Goal: Use online tool/utility: Utilize a website feature to perform a specific function

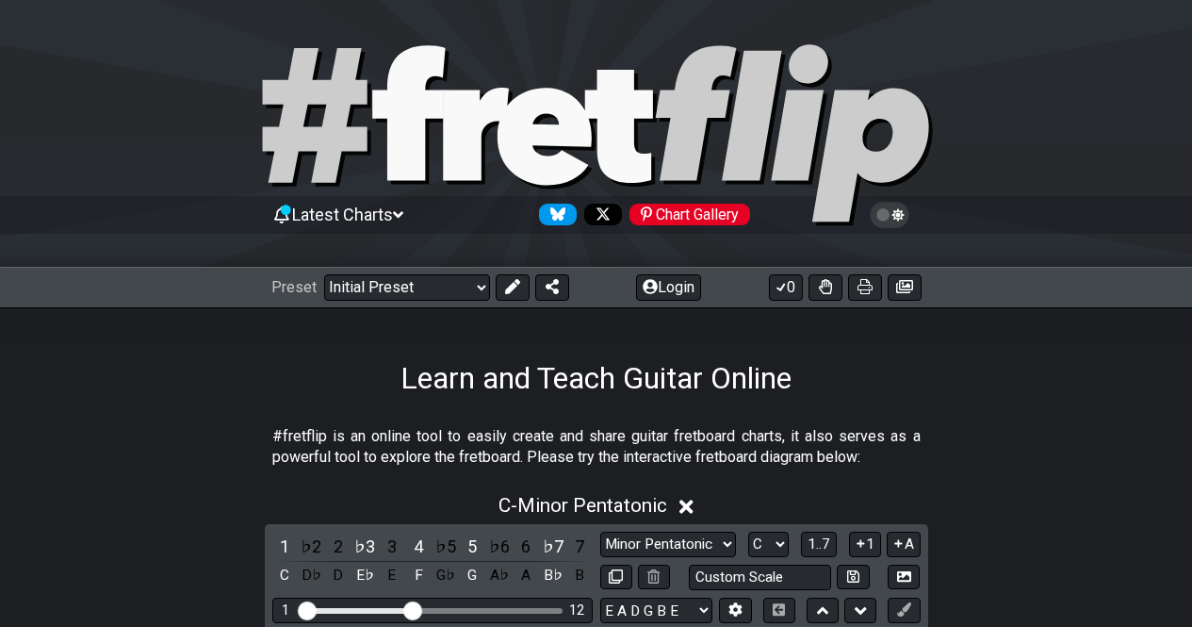
scroll to position [471, 0]
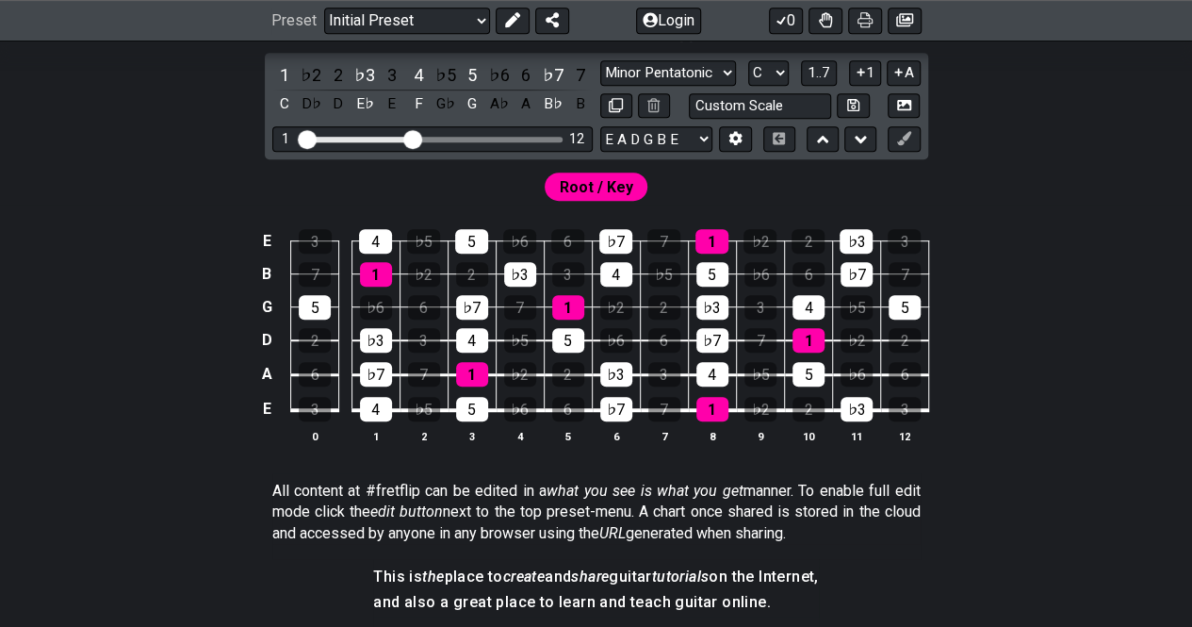
click at [57, 428] on div "E 3 4 ♭5 5 ♭6 6 ♭7 7 1 ♭2 2 ♭3 3 B 7 1 ♭2 2 ♭3 3 4 ♭5 5 ♭6 6 ♭7 7 G 5 ♭6 6 ♭7 7…" at bounding box center [596, 337] width 1192 height 265
click at [479, 22] on select "Welcome to #fretflip! Initial Preset Custom Preset Minor Pentatonic Major Penta…" at bounding box center [407, 21] width 166 height 26
click at [324, 34] on select "Welcome to #fretflip! Initial Preset Custom Preset Minor Pentatonic Major Penta…" at bounding box center [407, 21] width 166 height 26
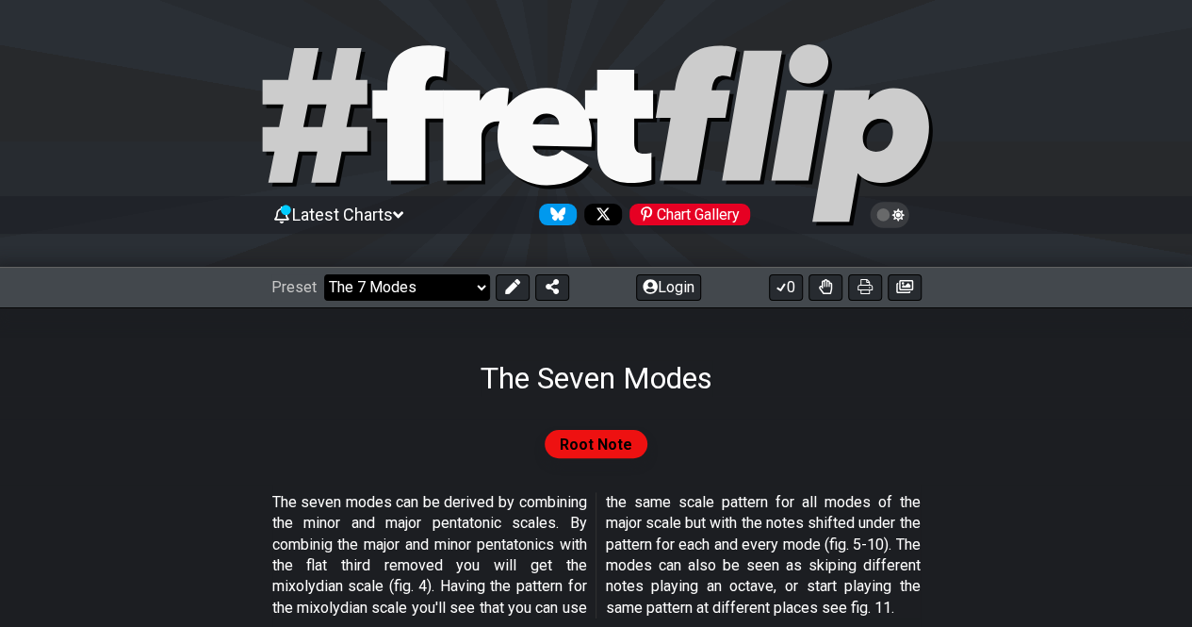
click at [483, 289] on select "Welcome to #fretflip! Initial Preset Custom Preset Minor Pentatonic Major Penta…" at bounding box center [407, 287] width 166 height 26
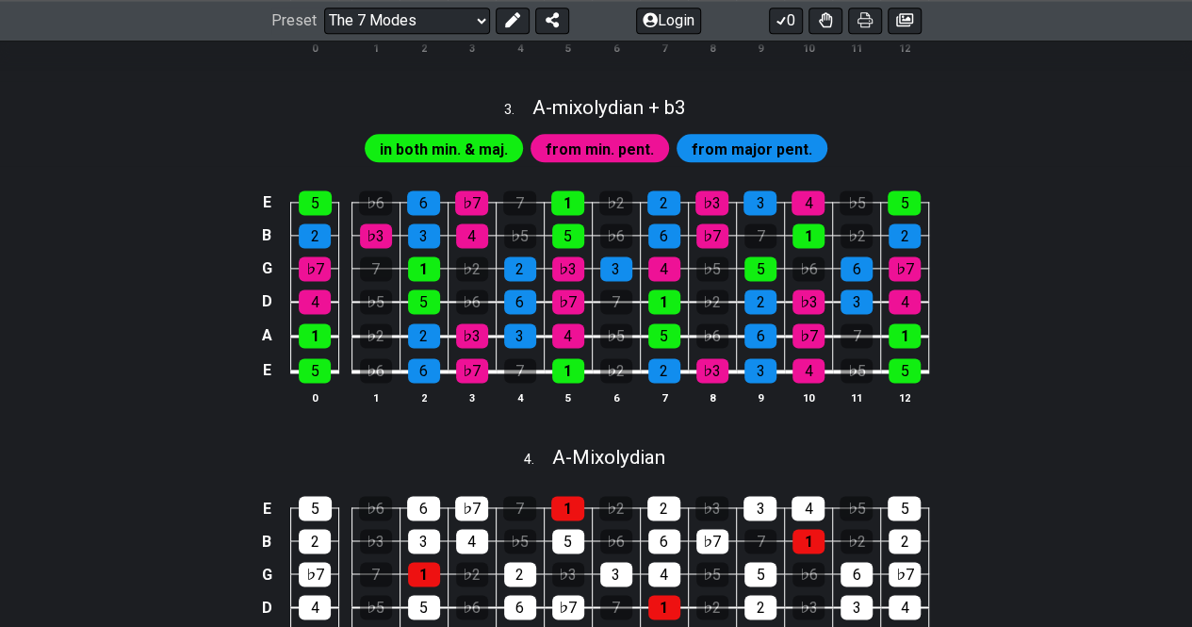
scroll to position [1131, 0]
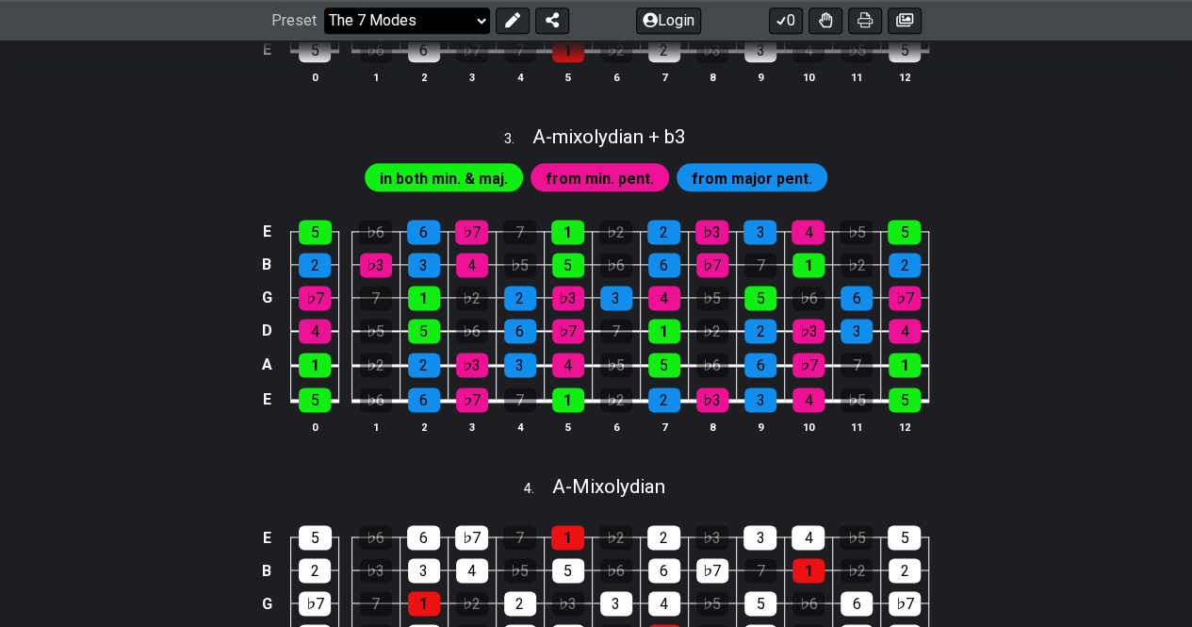
click at [486, 20] on select "Welcome to #fretflip! Initial Preset Custom Preset Minor Pentatonic Major Penta…" at bounding box center [407, 21] width 166 height 26
click at [324, 8] on select "Welcome to #fretflip! Initial Preset Custom Preset Minor Pentatonic Major Penta…" at bounding box center [407, 21] width 166 height 26
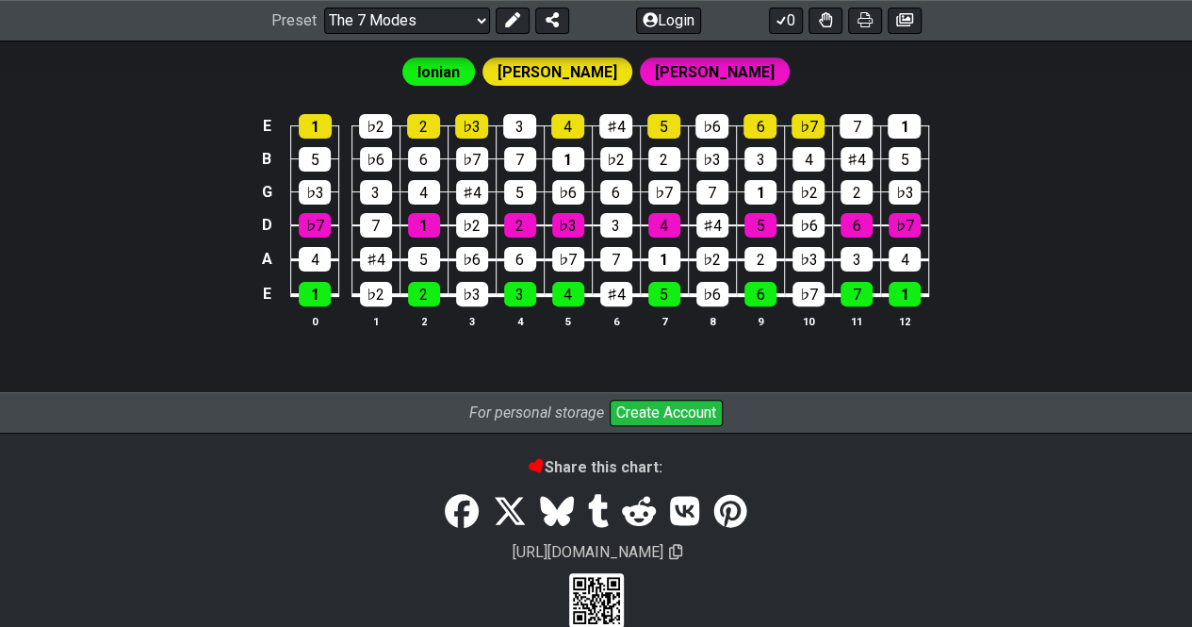
scroll to position [3766, 0]
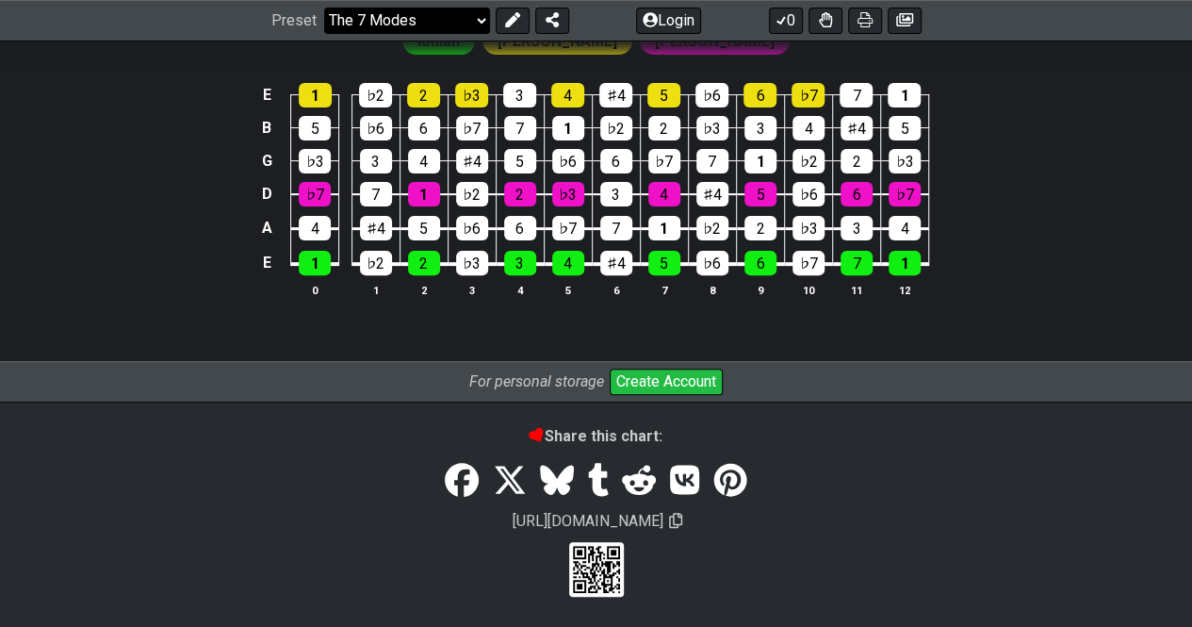
click at [478, 22] on select "Welcome to #fretflip! Initial Preset Custom Preset Minor Pentatonic Major Penta…" at bounding box center [407, 21] width 166 height 26
click at [324, 34] on select "Welcome to #fretflip! Initial Preset Custom Preset Minor Pentatonic Major Penta…" at bounding box center [407, 21] width 166 height 26
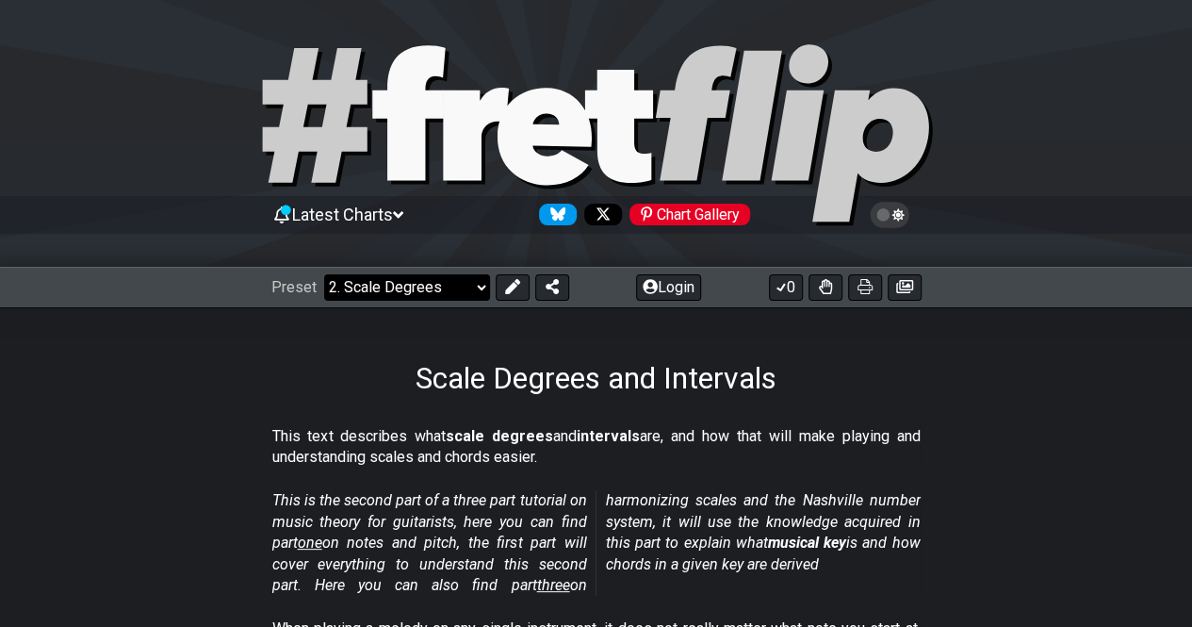
click at [478, 278] on select "Welcome to #fretflip! Initial Preset Custom Preset Minor Pentatonic Major Penta…" at bounding box center [407, 287] width 166 height 26
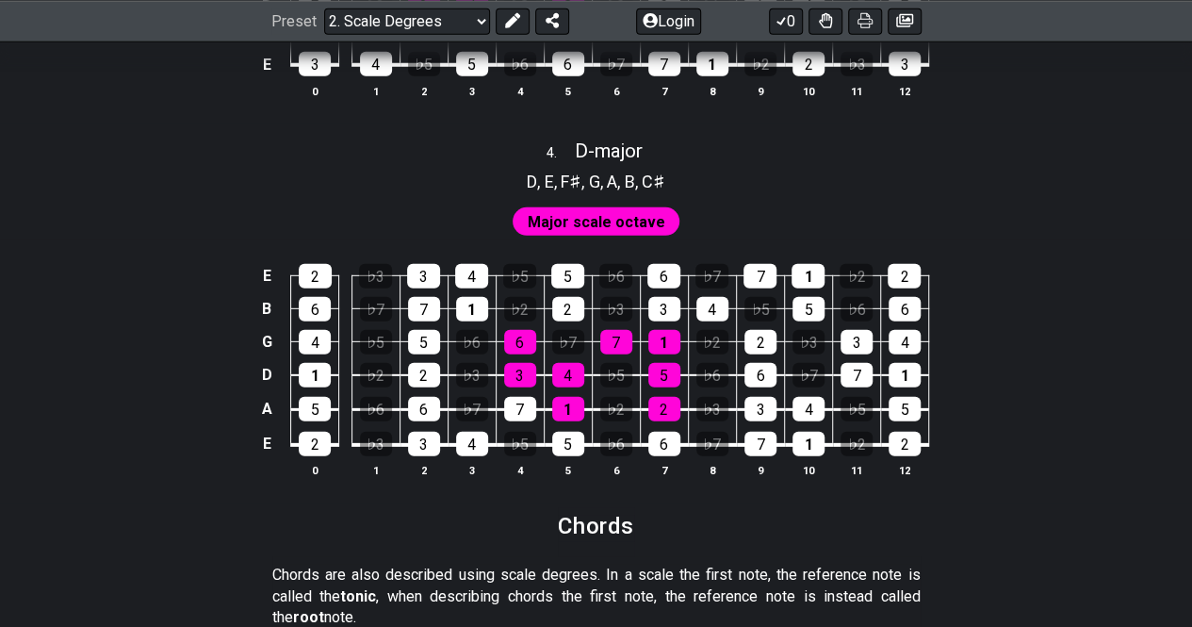
scroll to position [2639, 0]
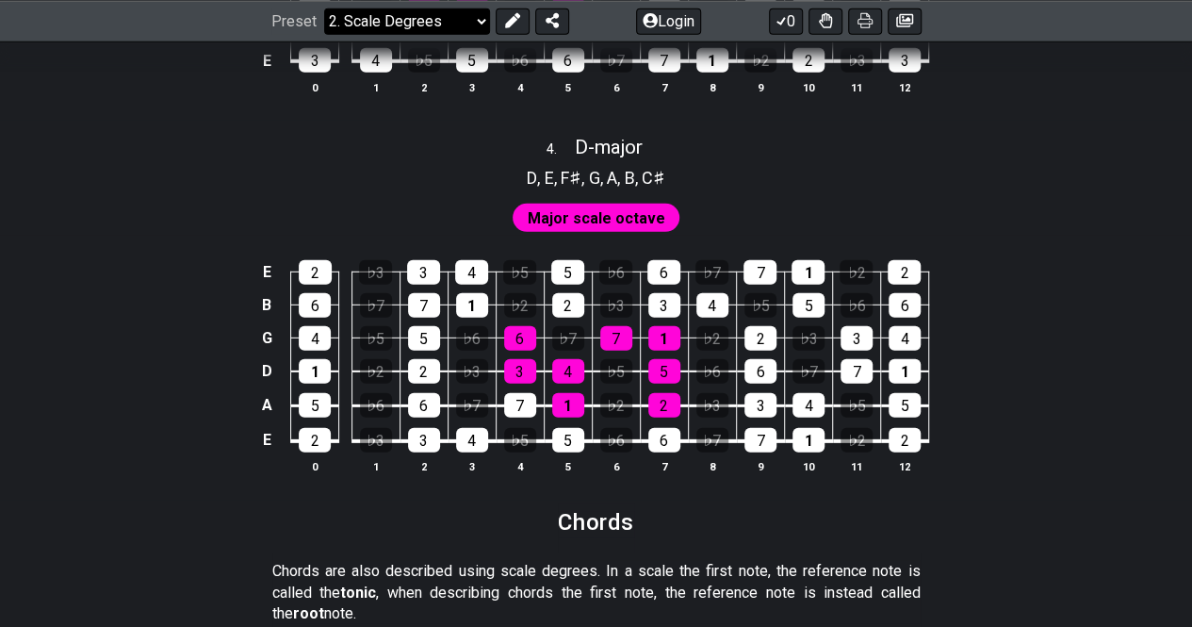
click at [477, 24] on select "Welcome to #fretflip! Initial Preset Custom Preset Minor Pentatonic Major Penta…" at bounding box center [407, 21] width 166 height 26
click at [324, 34] on select "Welcome to #fretflip! Initial Preset Custom Preset Minor Pentatonic Major Penta…" at bounding box center [407, 21] width 166 height 26
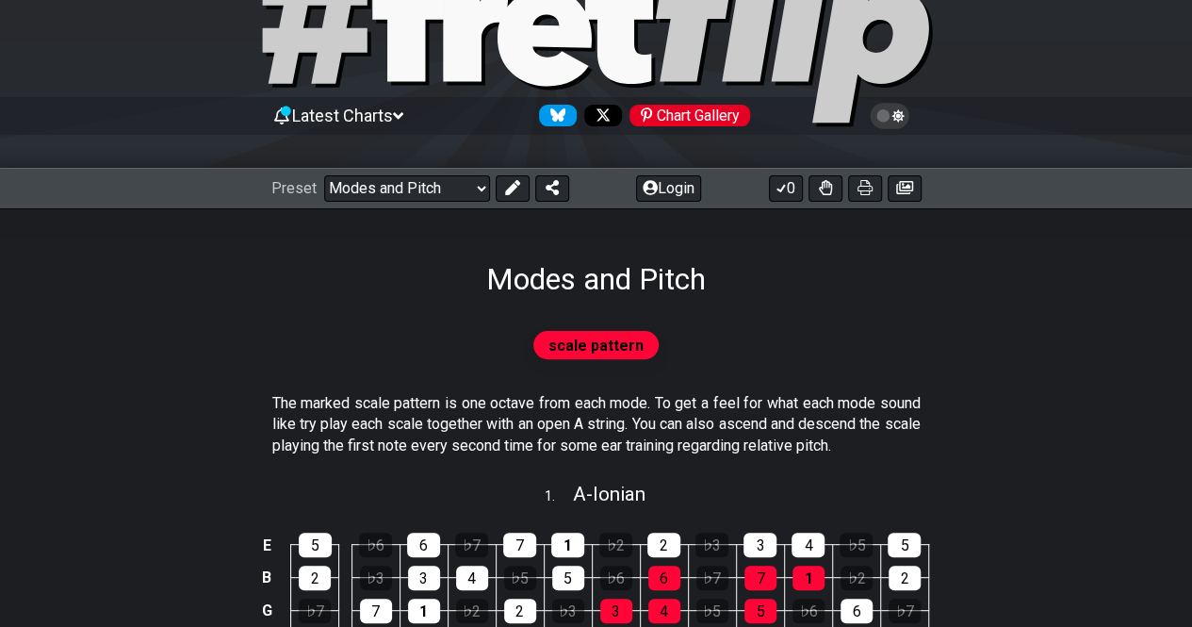
scroll to position [94, 0]
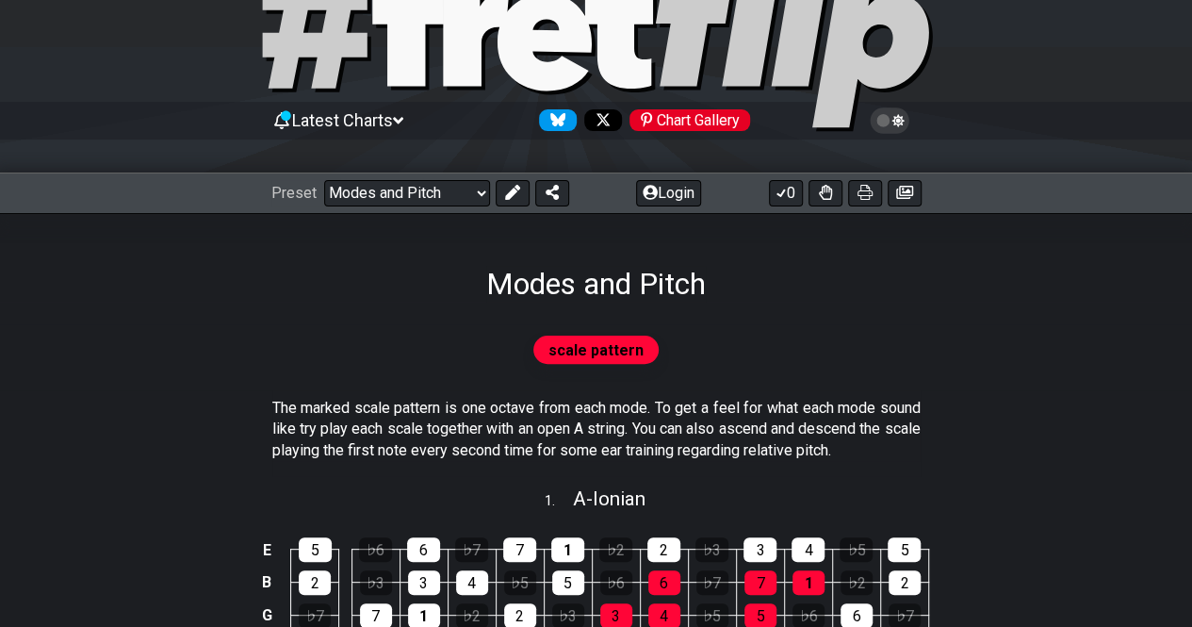
click at [569, 354] on span "scale pattern" at bounding box center [595, 349] width 95 height 27
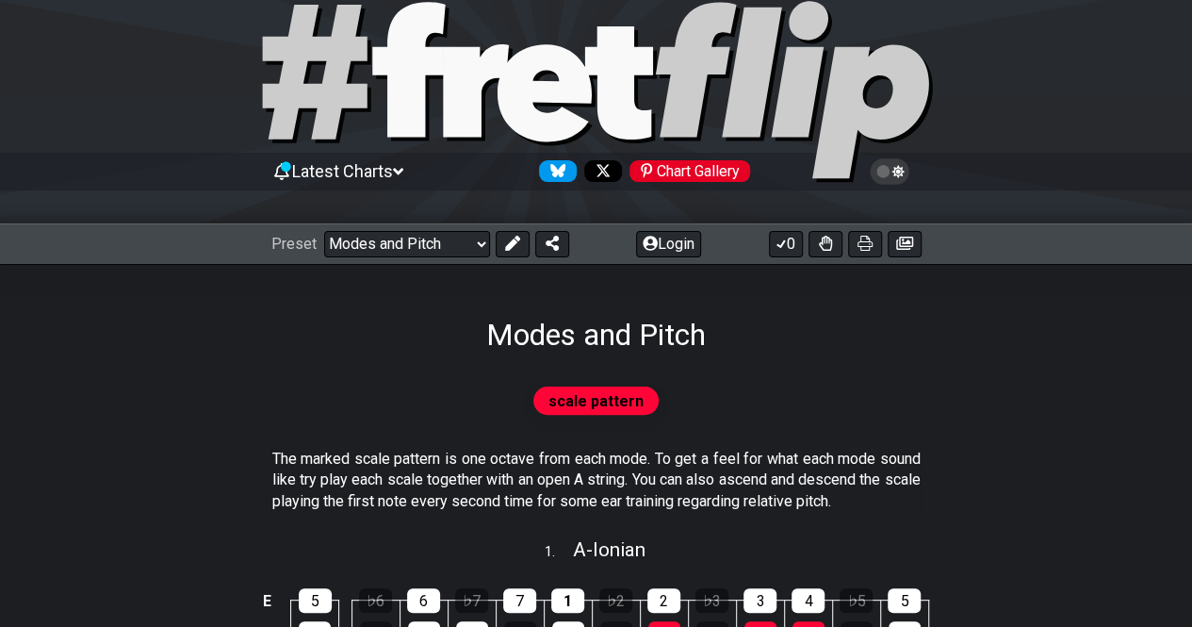
scroll to position [0, 0]
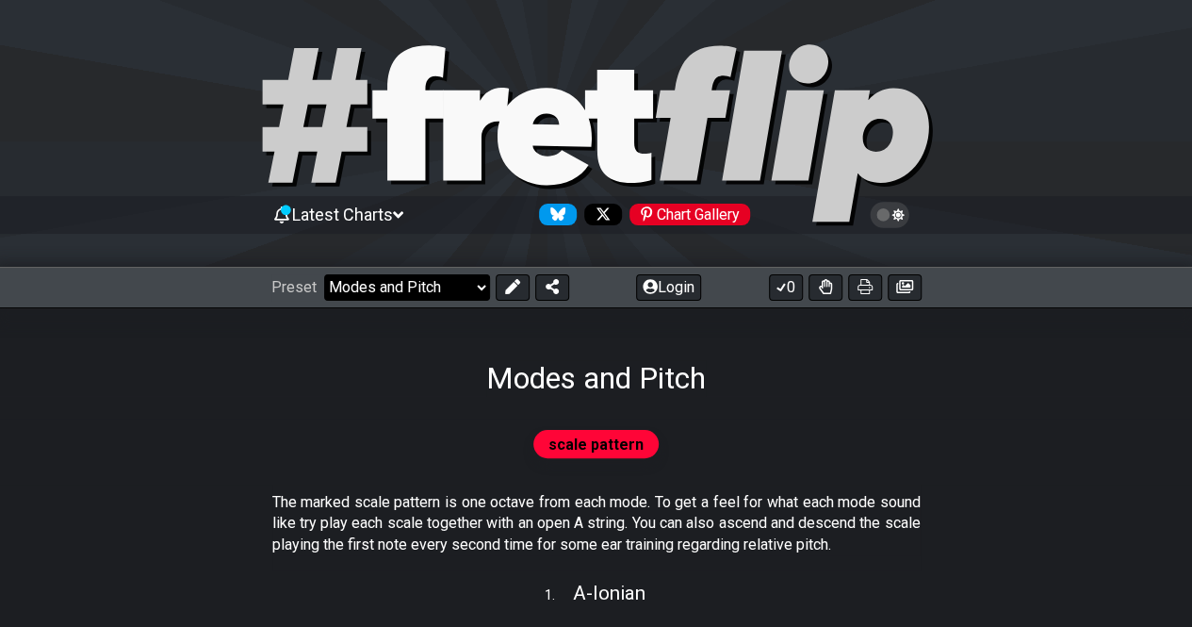
click at [480, 286] on select "Welcome to #fretflip! Initial Preset Custom Preset Minor Pentatonic Major Penta…" at bounding box center [407, 287] width 166 height 26
click at [324, 274] on select "Welcome to #fretflip! Initial Preset Custom Preset Minor Pentatonic Major Penta…" at bounding box center [407, 287] width 166 height 26
select select "/modes-and-relative-pitch"
select select "C"
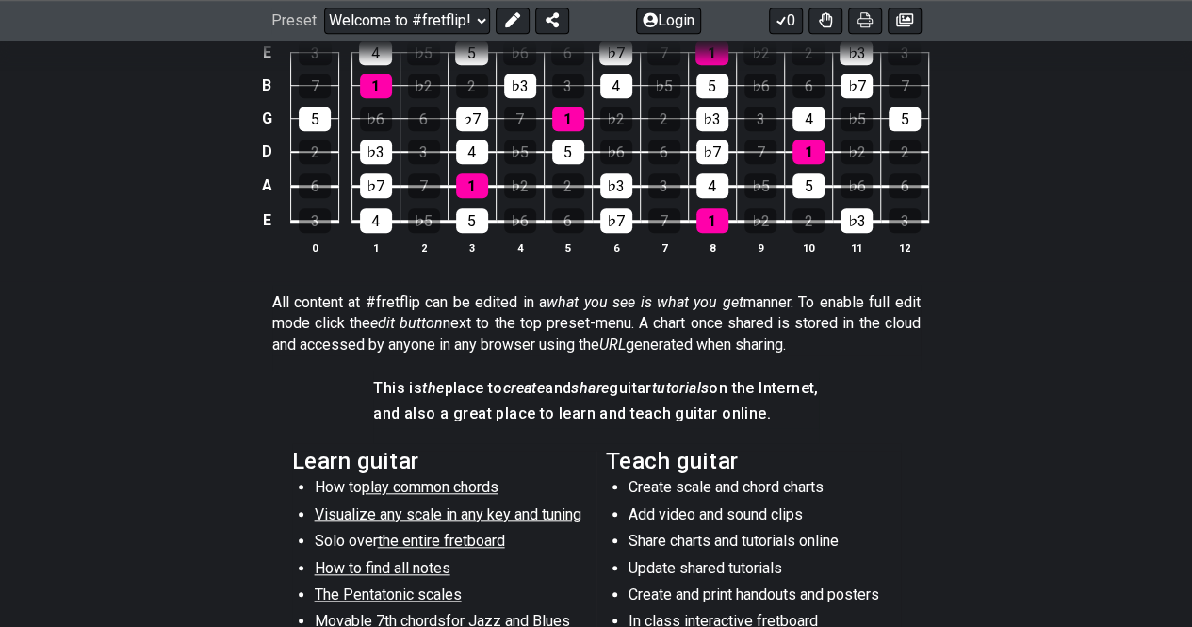
scroll to position [848, 0]
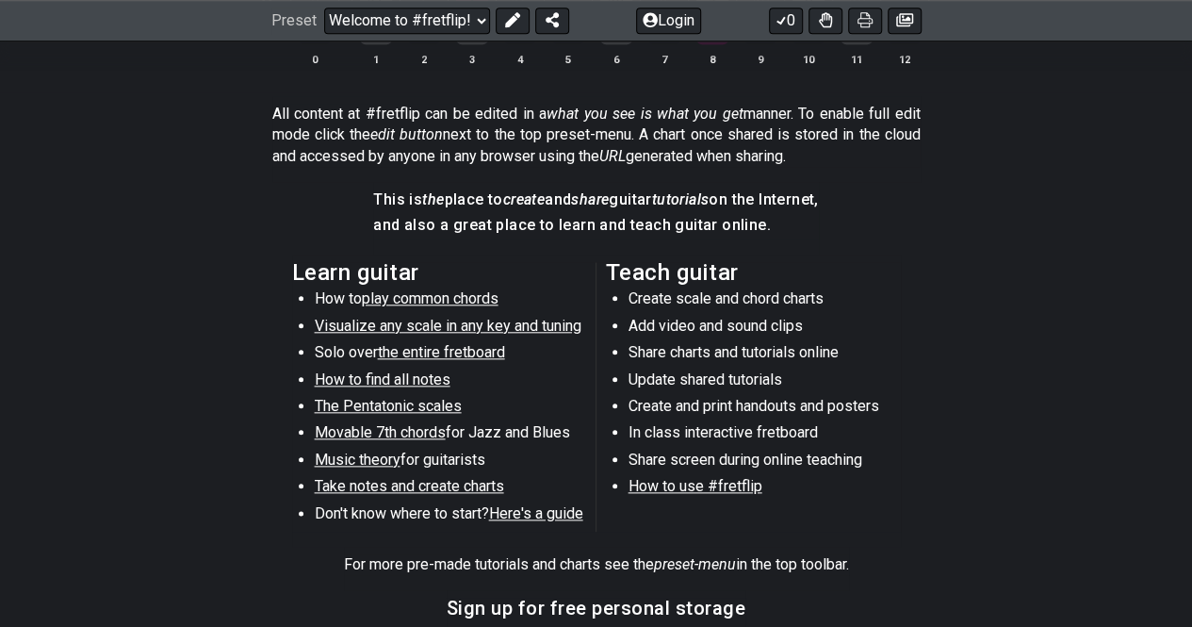
click at [387, 323] on span "Visualize any scale in any key and tuning" at bounding box center [448, 326] width 267 height 18
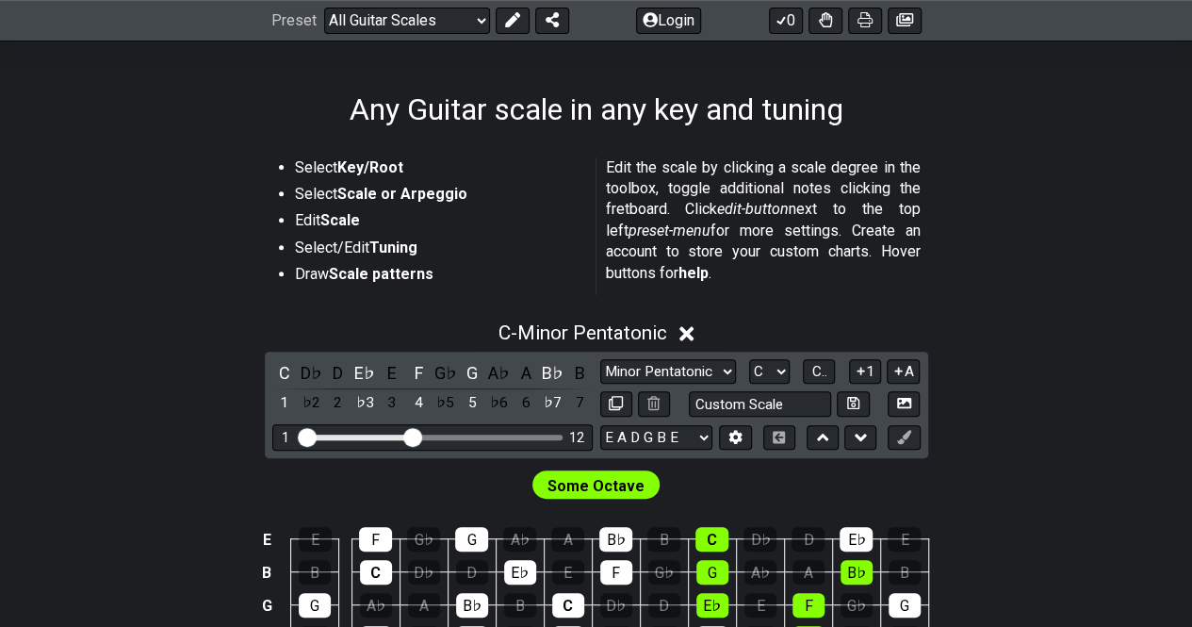
scroll to position [188, 0]
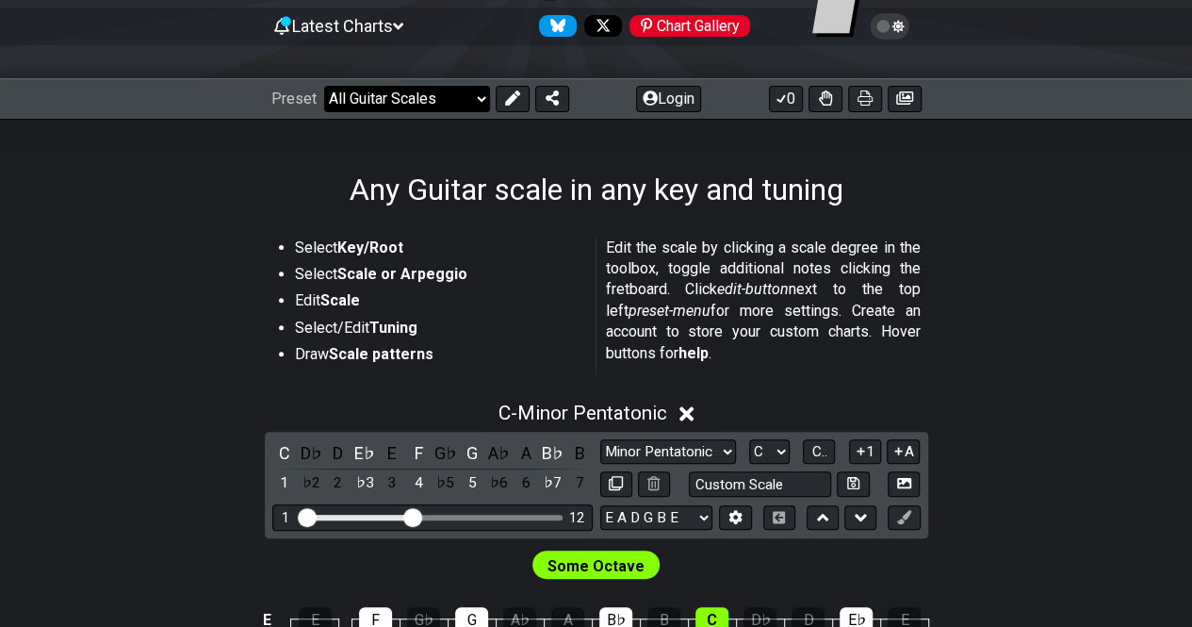
click at [473, 99] on select "Welcome to #fretflip! Initial Preset Custom Preset Minor Pentatonic Major Penta…" at bounding box center [407, 99] width 166 height 26
click at [324, 86] on select "Welcome to #fretflip! Initial Preset Custom Preset Minor Pentatonic Major Penta…" at bounding box center [407, 99] width 166 height 26
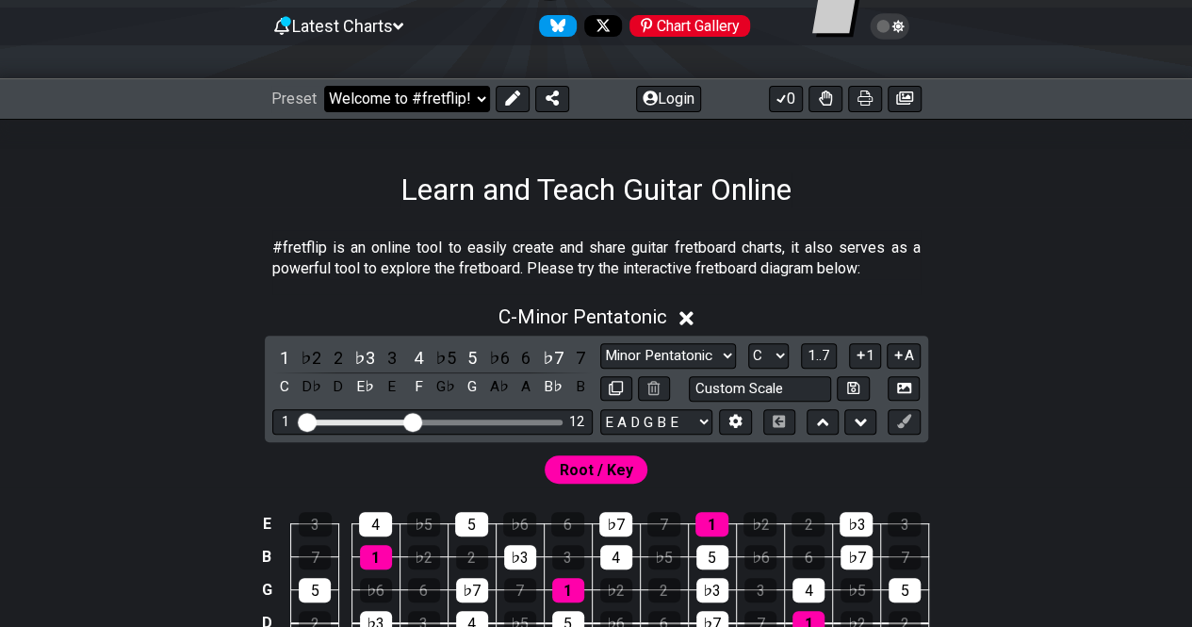
click at [477, 101] on select "Welcome to #fretflip! Initial Preset Custom Preset Minor Pentatonic Major Penta…" at bounding box center [407, 99] width 166 height 26
click at [324, 86] on select "Welcome to #fretflip! Initial Preset Custom Preset Minor Pentatonic Major Penta…" at bounding box center [407, 99] width 166 height 26
click at [478, 103] on select "Welcome to #fretflip! Initial Preset Custom Preset Minor Pentatonic Major Penta…" at bounding box center [407, 99] width 166 height 26
click at [324, 86] on select "Welcome to #fretflip! Initial Preset Custom Preset Minor Pentatonic Major Penta…" at bounding box center [407, 99] width 166 height 26
select select "/guitar-scales"
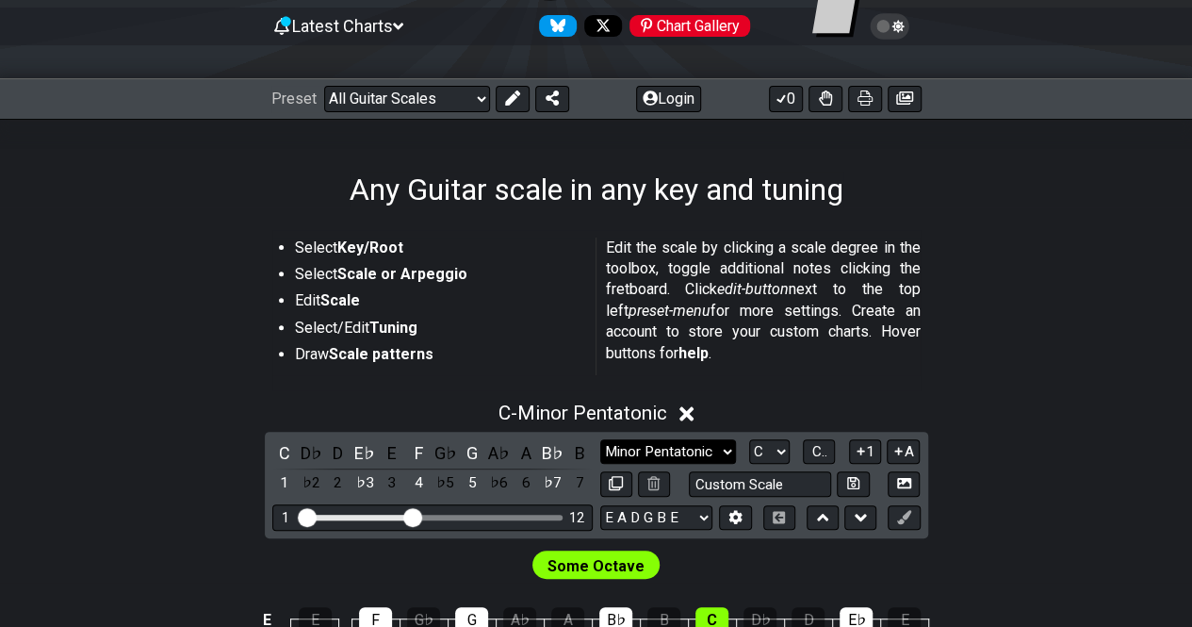
click at [728, 450] on select "Minor Pentatonic Root Minor Pentatonic Major Pentatonic Minor Blues Major Blues…" at bounding box center [668, 451] width 136 height 25
select select "Superlocrian / Altered"
click at [600, 439] on select "Minor Pentatonic Root Minor Pentatonic Major Pentatonic Minor Blues Major Blues…" at bounding box center [668, 451] width 136 height 25
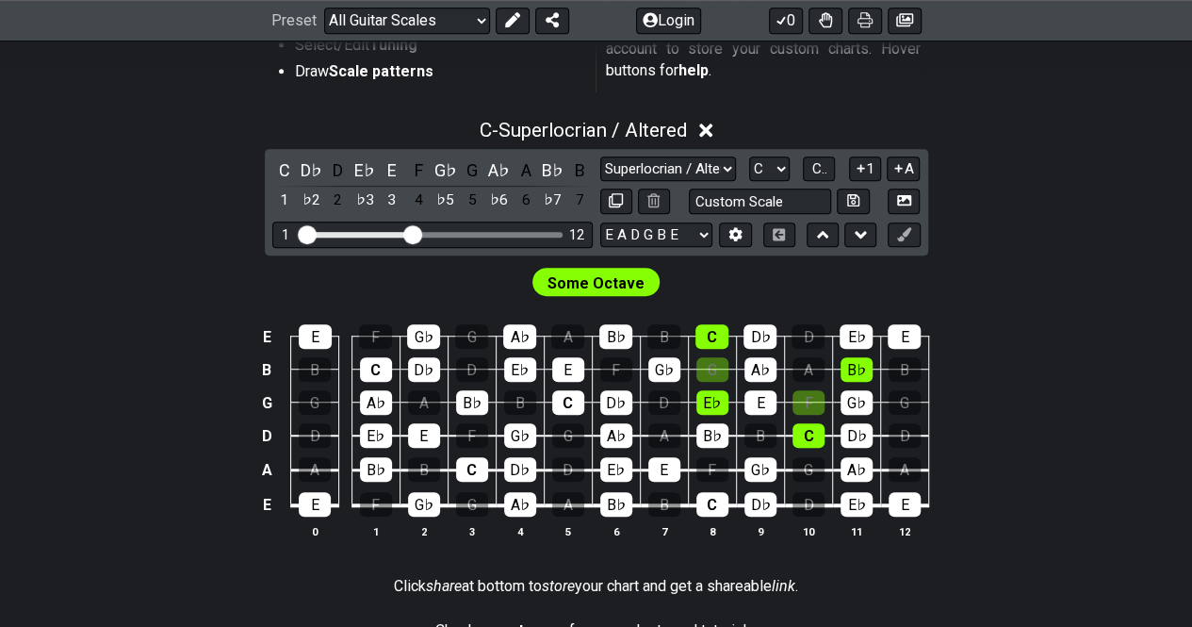
scroll to position [377, 0]
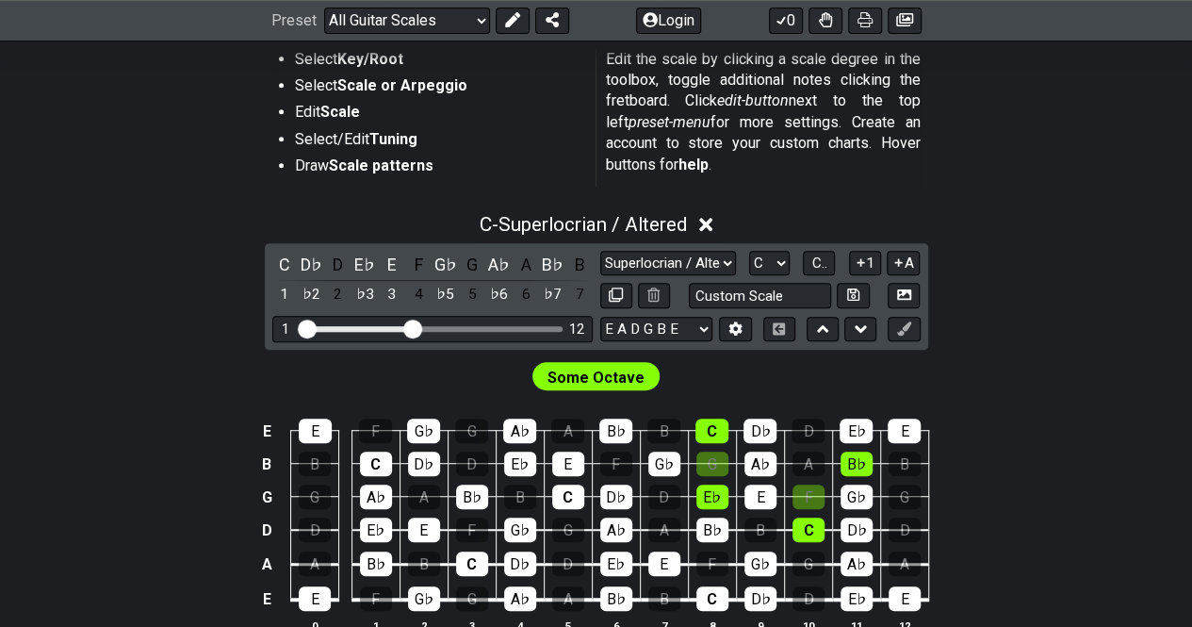
click at [605, 381] on span "Some Octave" at bounding box center [596, 377] width 97 height 27
click at [601, 372] on span "Some Octave" at bounding box center [596, 377] width 97 height 27
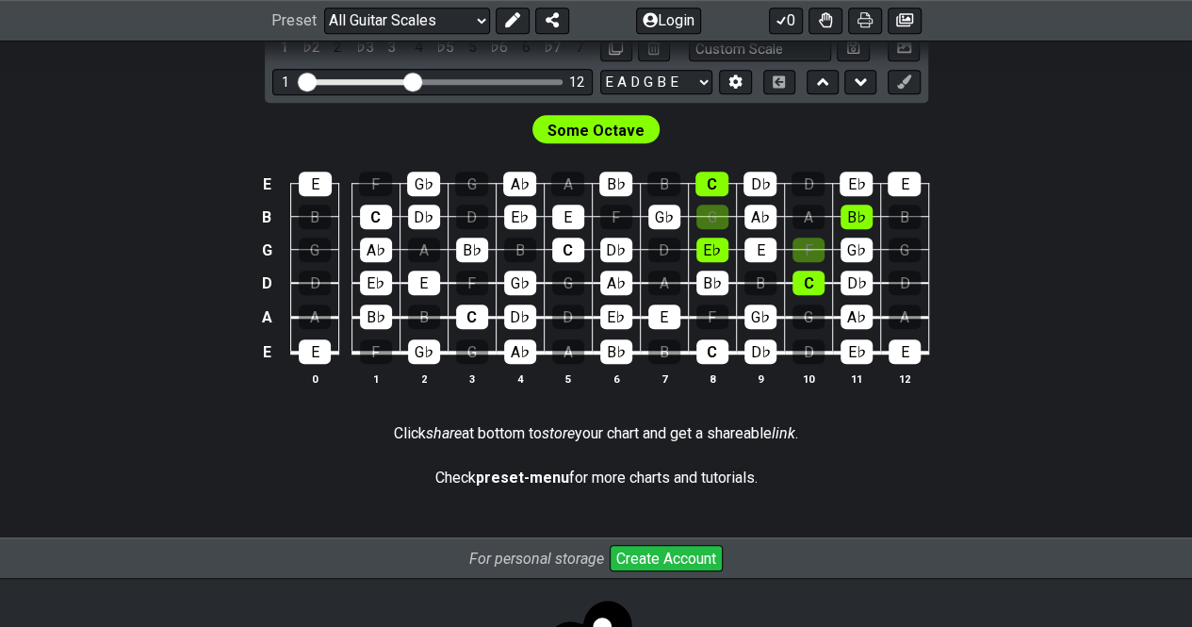
scroll to position [435, 0]
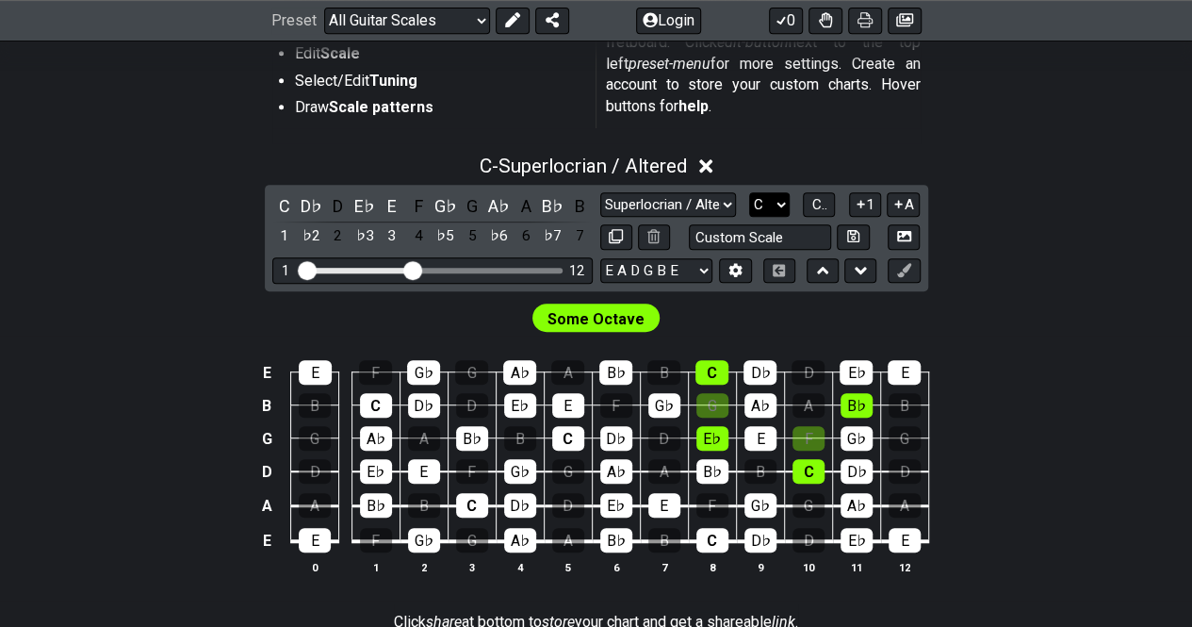
click at [784, 205] on select "A♭ A A♯ B♭ B C C♯ D♭ D D♯ E♭ E F F♯ G♭ G G♯" at bounding box center [769, 204] width 41 height 25
select select "Ab"
click at [749, 192] on select "A♭ A A♯ B♭ B C C♯ D♭ D D♯ E♭ E F F♯ G♭ G G♯" at bounding box center [769, 204] width 41 height 25
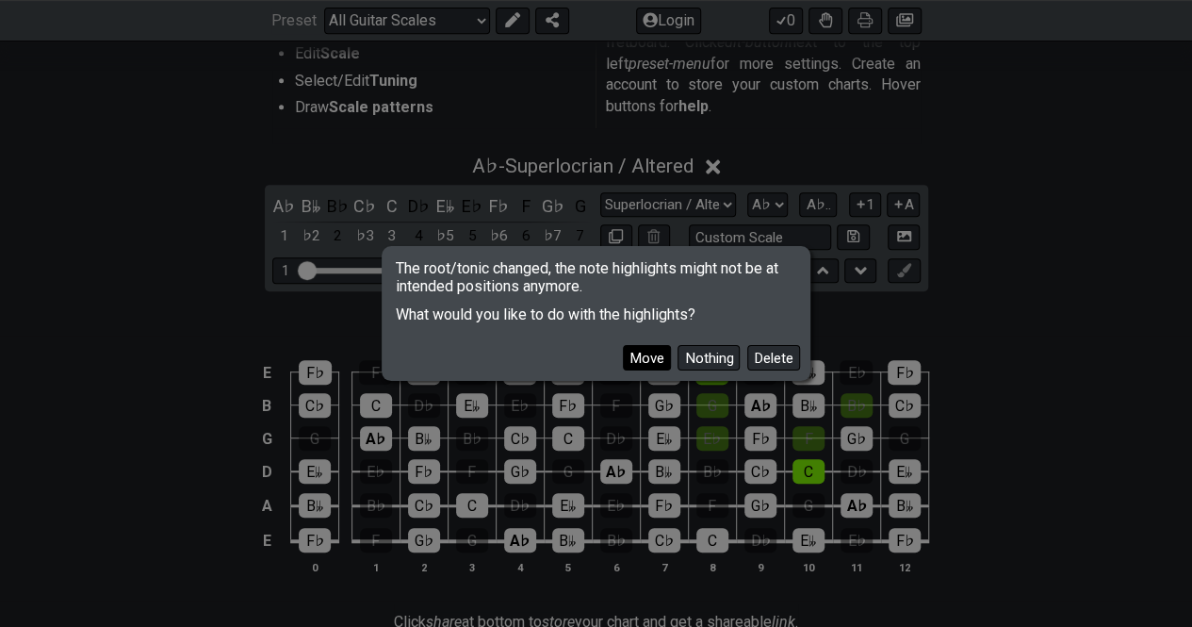
click at [656, 361] on button "Move" at bounding box center [647, 357] width 48 height 25
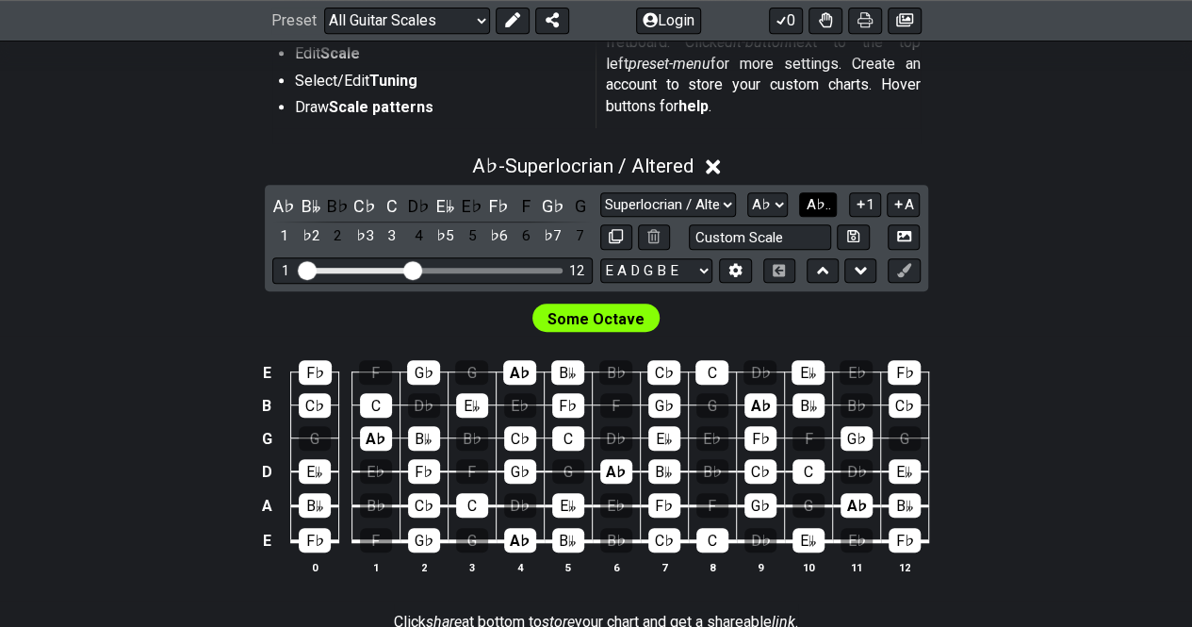
click at [829, 206] on span "A♭.." at bounding box center [818, 204] width 25 height 17
click at [829, 206] on span "1..7" at bounding box center [819, 204] width 23 height 17
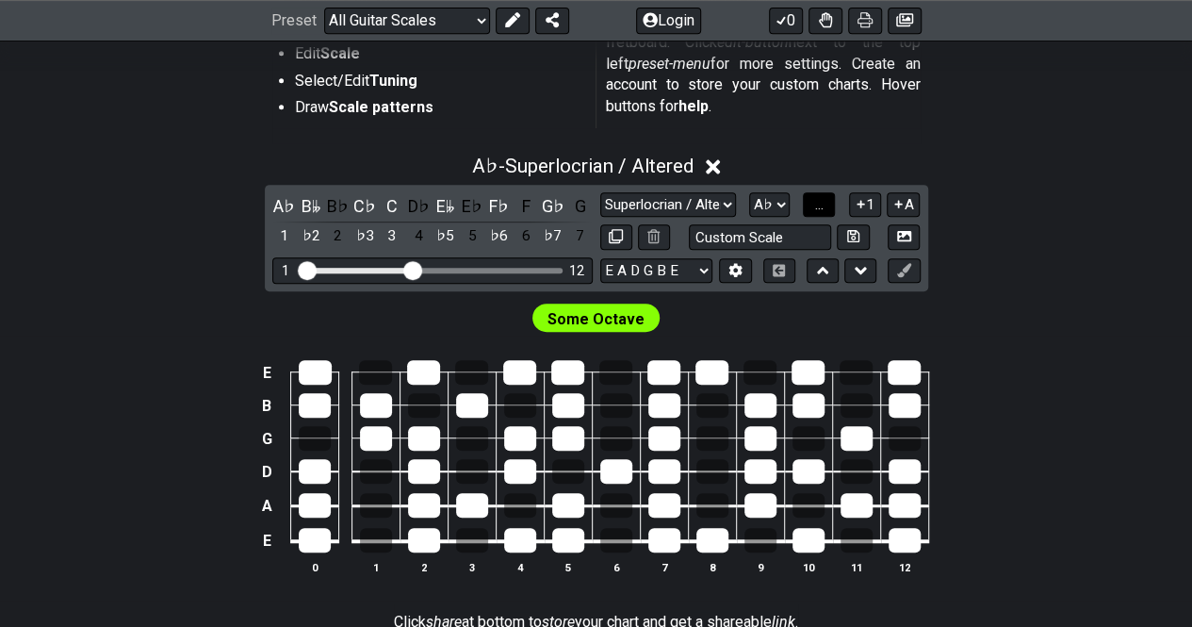
click at [829, 206] on button "..." at bounding box center [819, 204] width 32 height 25
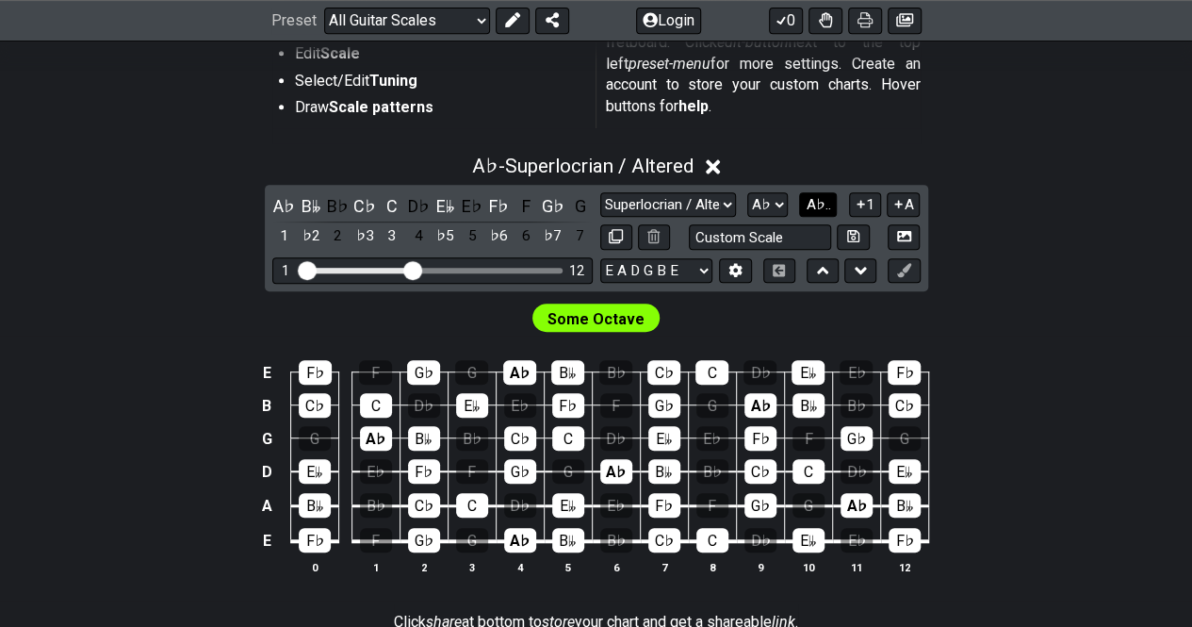
click at [829, 206] on span "A♭.." at bounding box center [818, 204] width 25 height 17
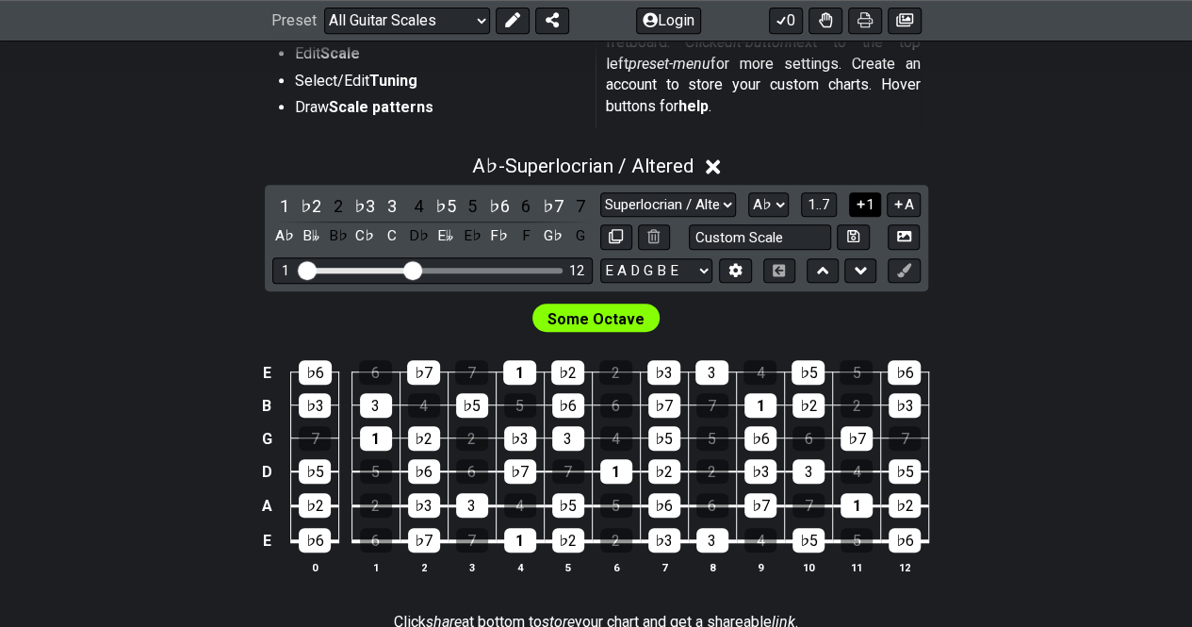
click at [861, 206] on icon at bounding box center [861, 204] width 8 height 8
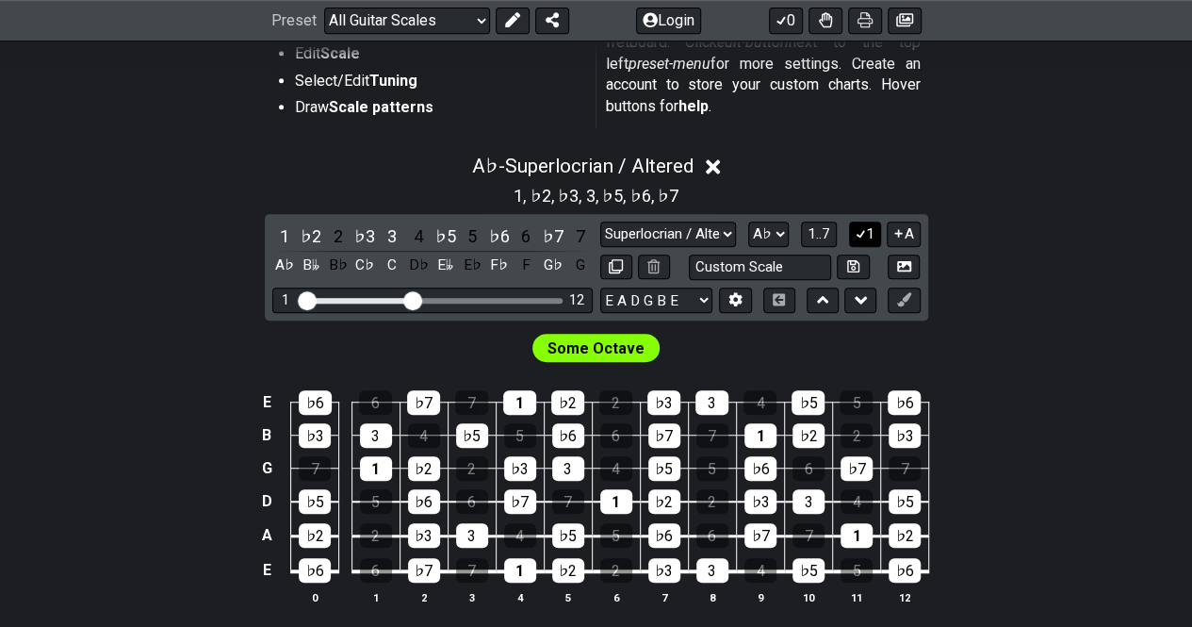
click at [867, 233] on button "1" at bounding box center [865, 233] width 32 height 25
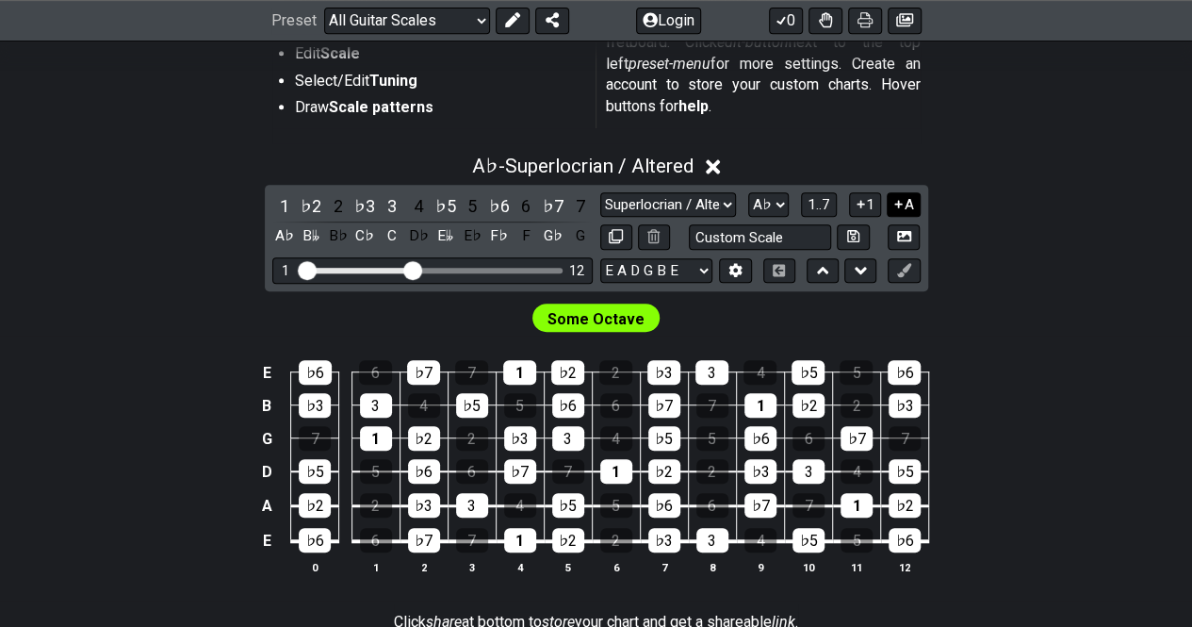
click at [895, 210] on button "A" at bounding box center [903, 204] width 33 height 25
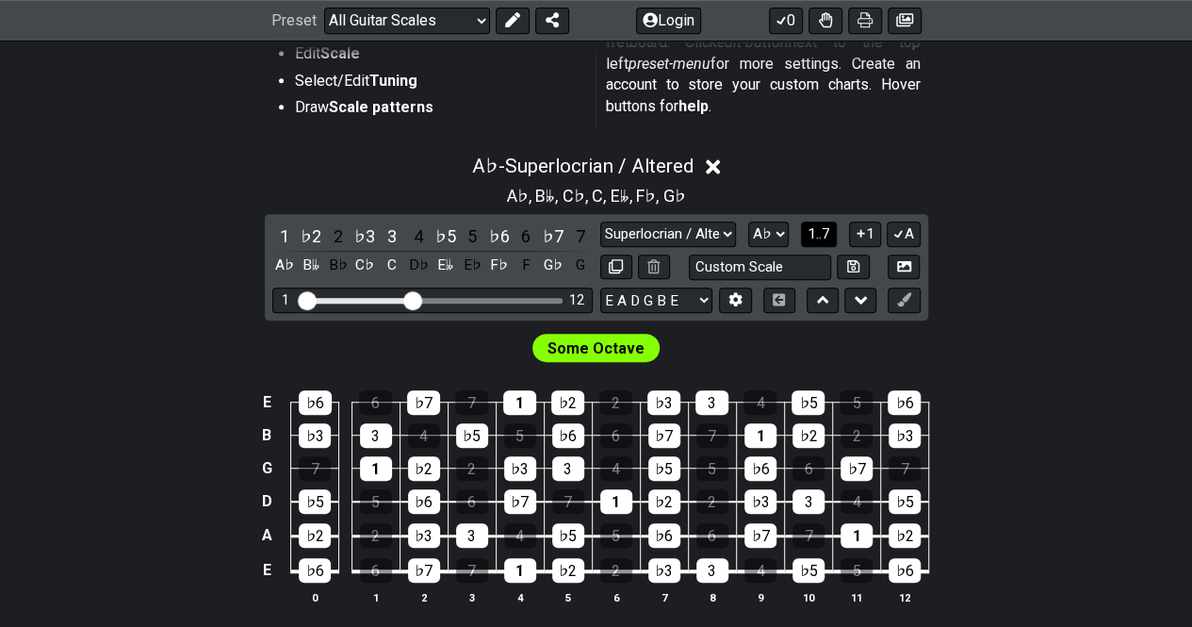
click at [820, 235] on span "1..7" at bounding box center [819, 233] width 23 height 17
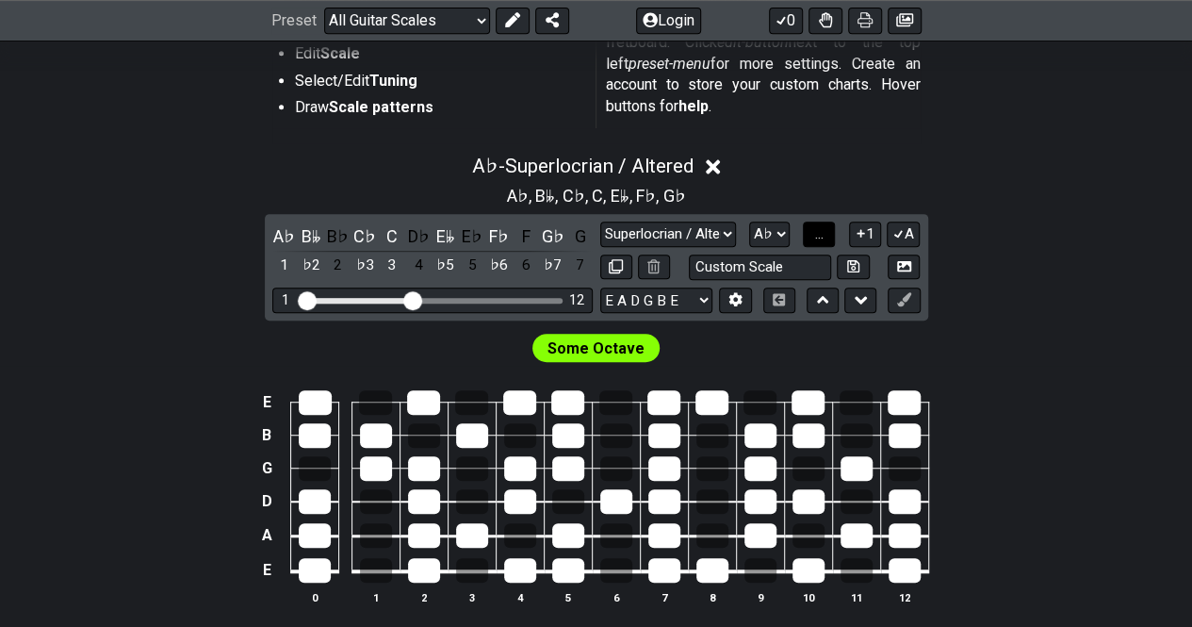
click at [820, 237] on span "..." at bounding box center [819, 233] width 8 height 17
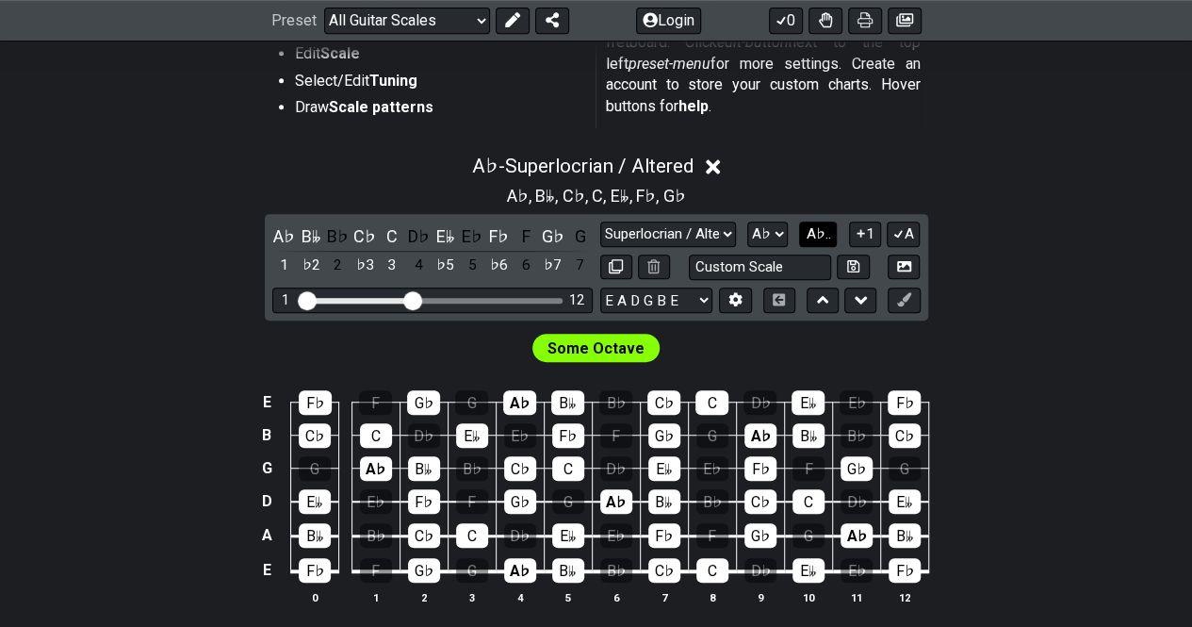
click at [820, 237] on span "A♭.." at bounding box center [818, 233] width 25 height 17
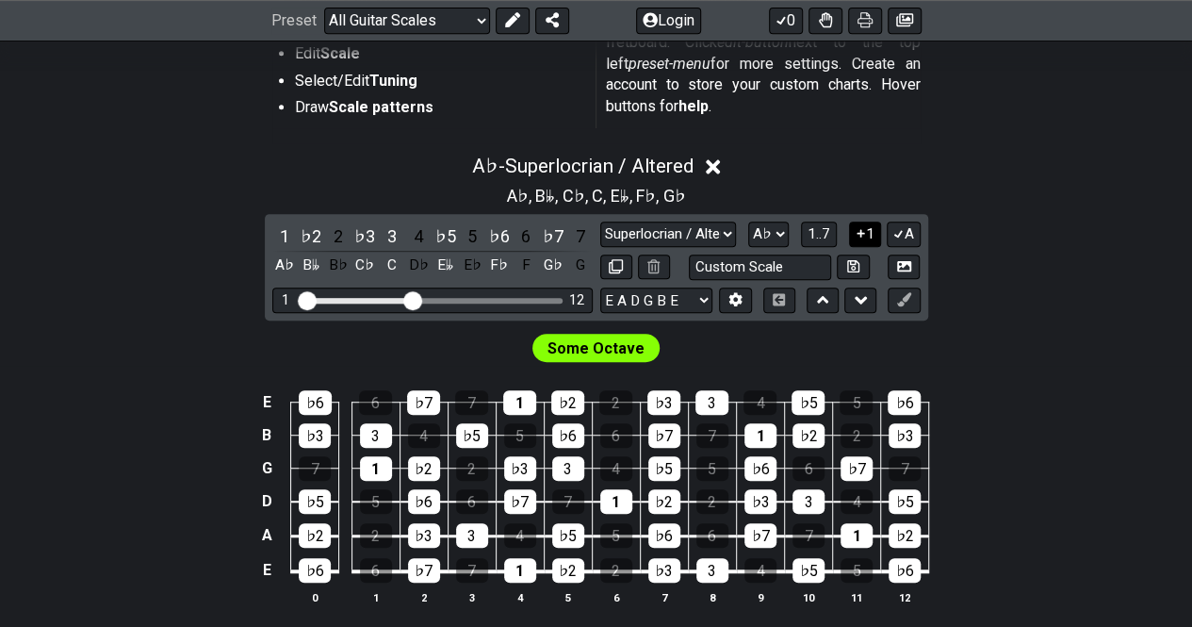
click at [866, 236] on icon at bounding box center [861, 233] width 18 height 14
click at [863, 237] on icon at bounding box center [861, 233] width 18 height 14
click at [820, 238] on span "1..7" at bounding box center [819, 233] width 23 height 17
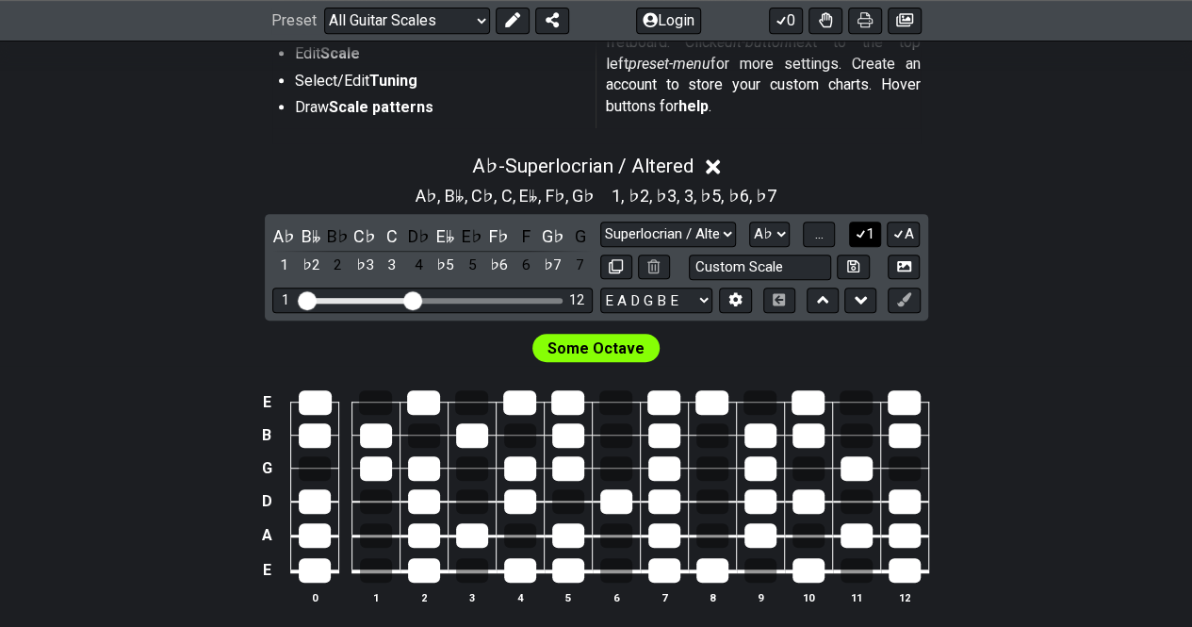
click at [864, 237] on icon at bounding box center [861, 233] width 18 height 14
click at [821, 237] on span "..." at bounding box center [819, 233] width 8 height 17
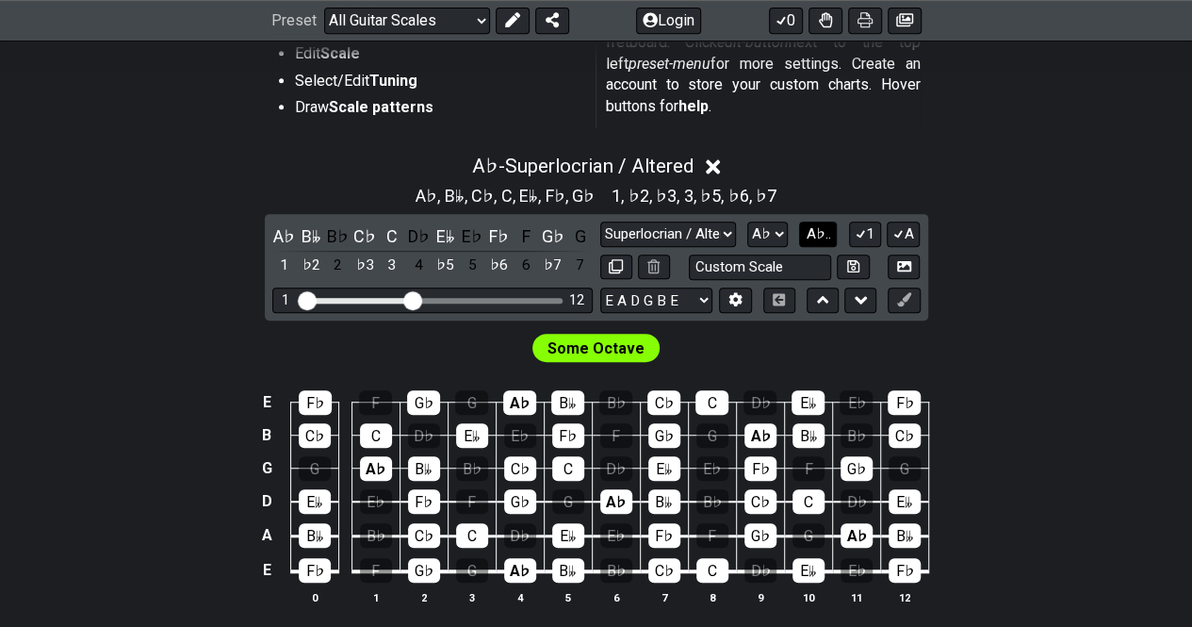
click at [821, 237] on span "A♭.." at bounding box center [818, 233] width 25 height 17
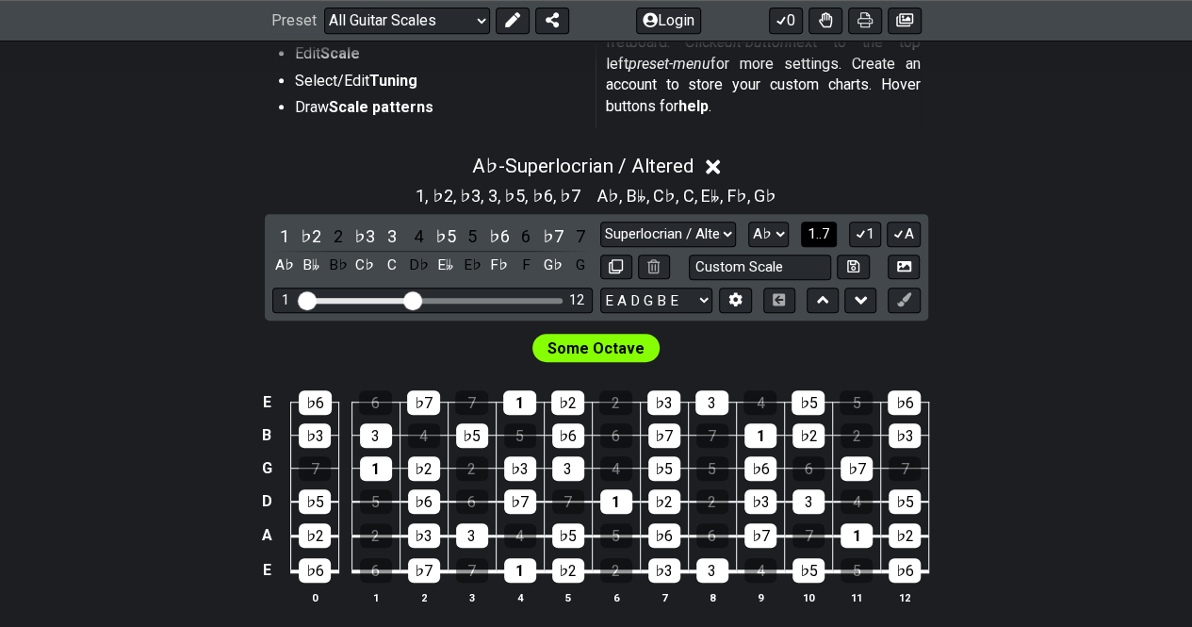
click at [821, 237] on span "1..7" at bounding box center [819, 233] width 23 height 17
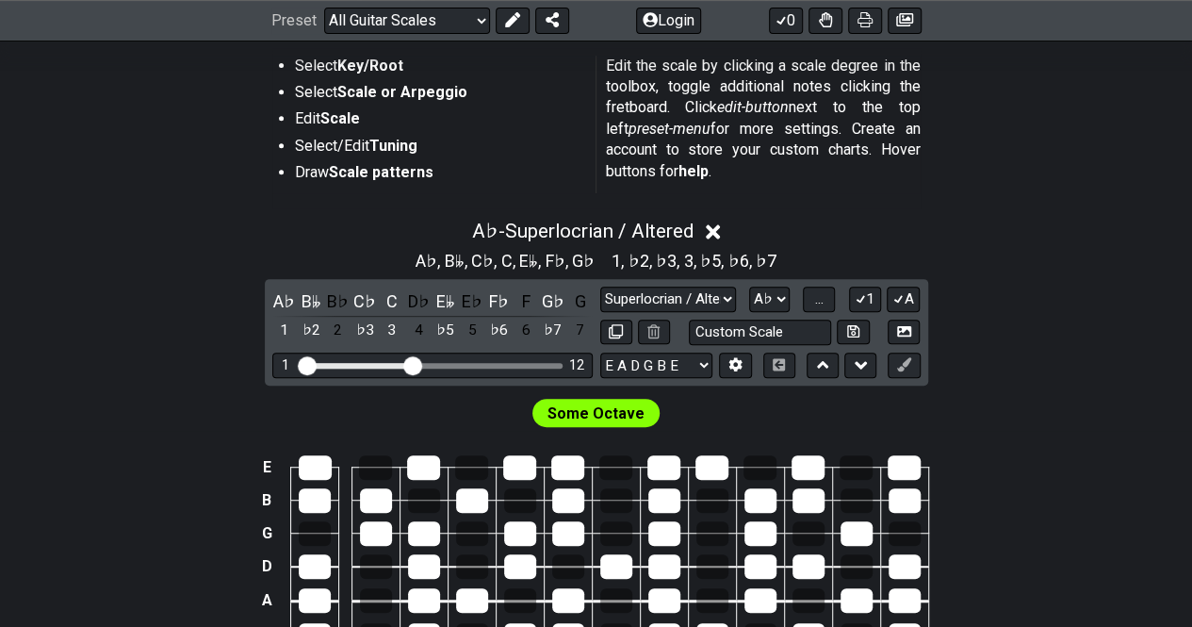
scroll to position [341, 0]
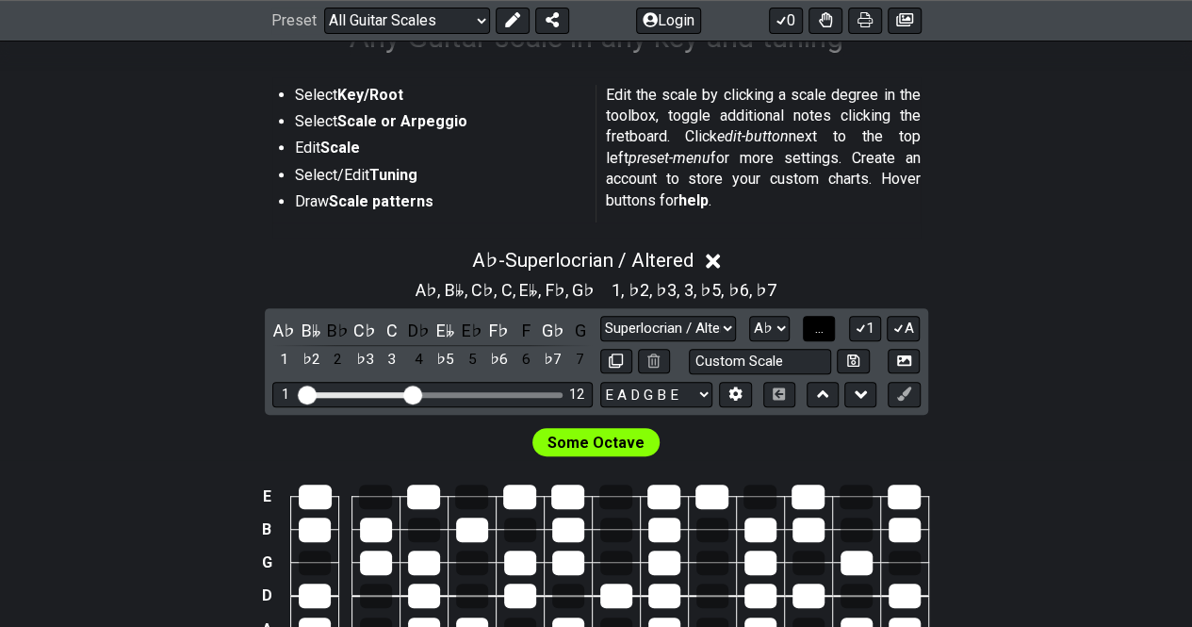
click at [820, 328] on span "..." at bounding box center [819, 327] width 8 height 17
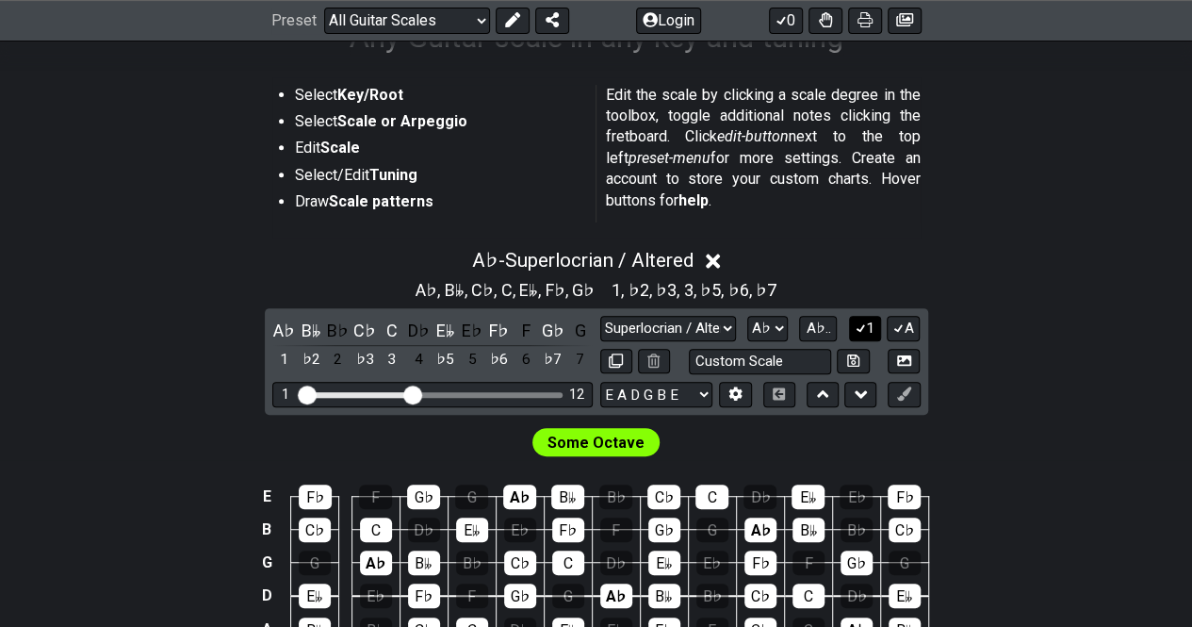
click at [868, 331] on button "1" at bounding box center [865, 328] width 32 height 25
click at [907, 329] on button "A" at bounding box center [903, 328] width 33 height 25
click at [814, 359] on input "text" at bounding box center [760, 361] width 143 height 25
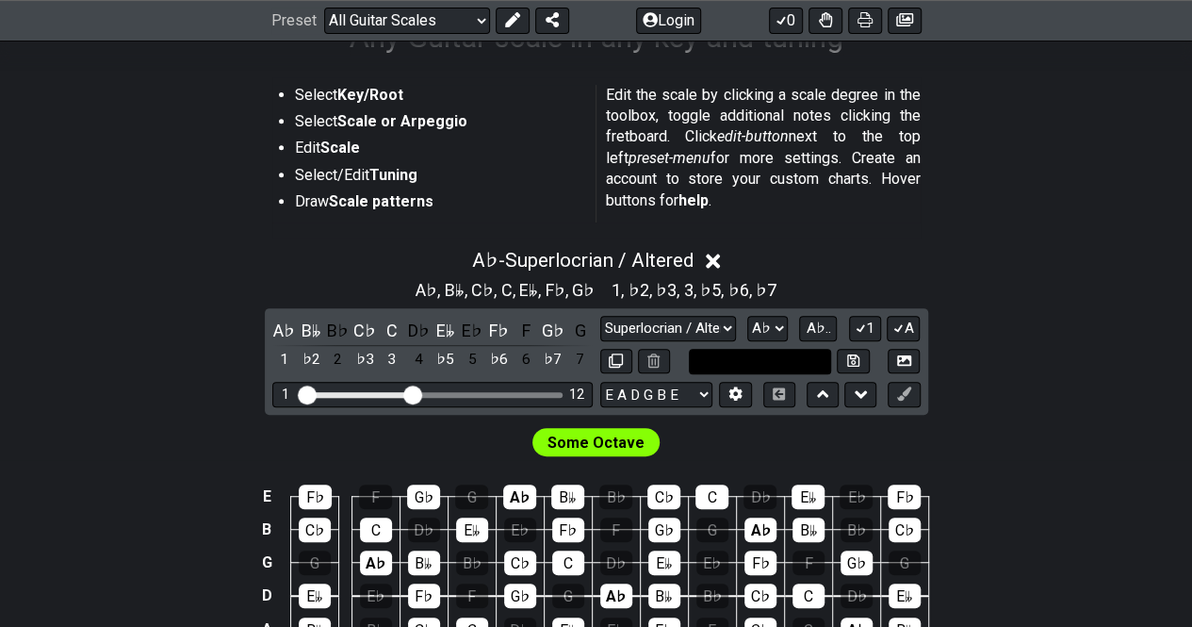
click at [814, 359] on input "text" at bounding box center [760, 361] width 143 height 25
click at [812, 362] on input "text" at bounding box center [760, 361] width 143 height 25
type input "Custom Scale"
click at [829, 329] on span "A♭.." at bounding box center [818, 327] width 25 height 17
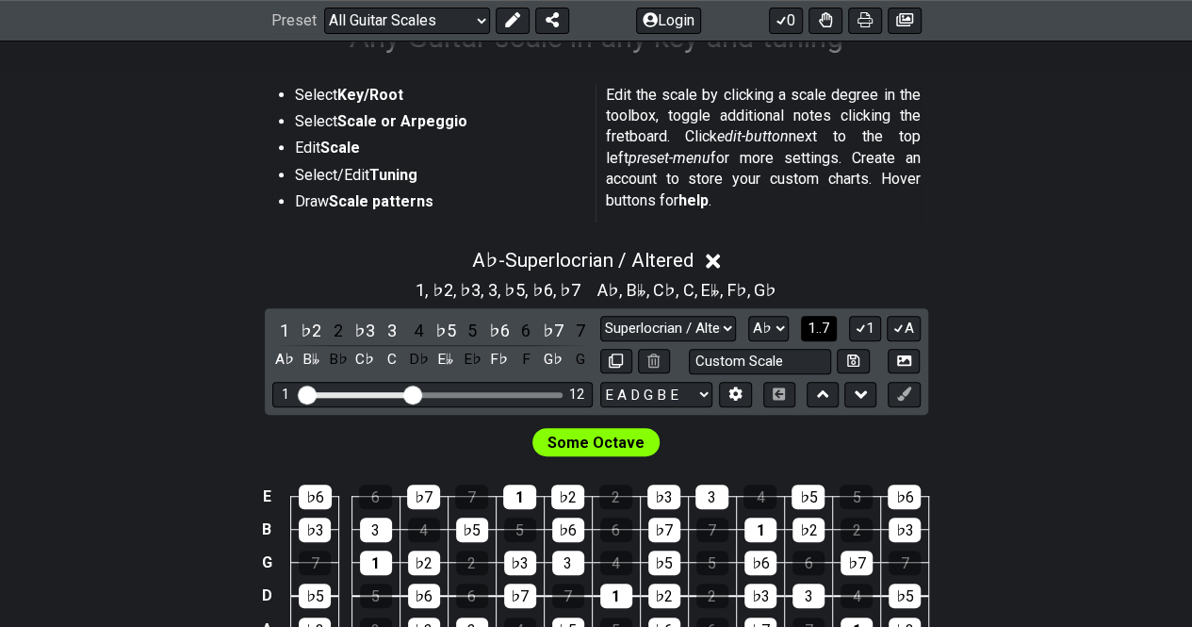
click at [829, 329] on span "1..7" at bounding box center [819, 327] width 23 height 17
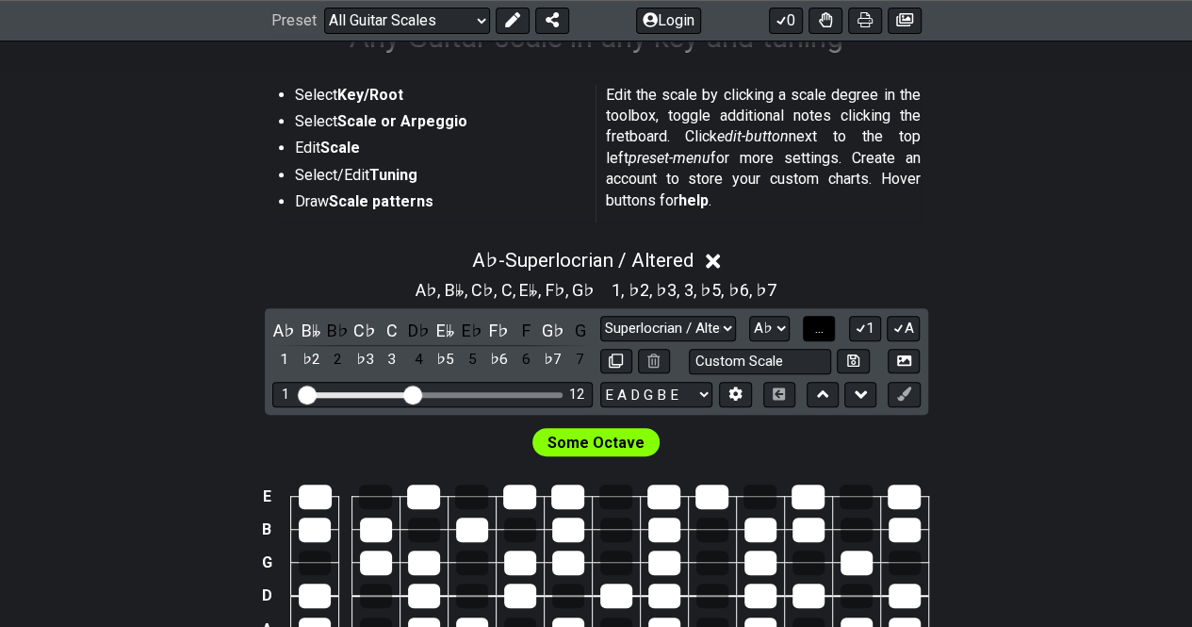
click at [829, 329] on button "..." at bounding box center [819, 328] width 32 height 25
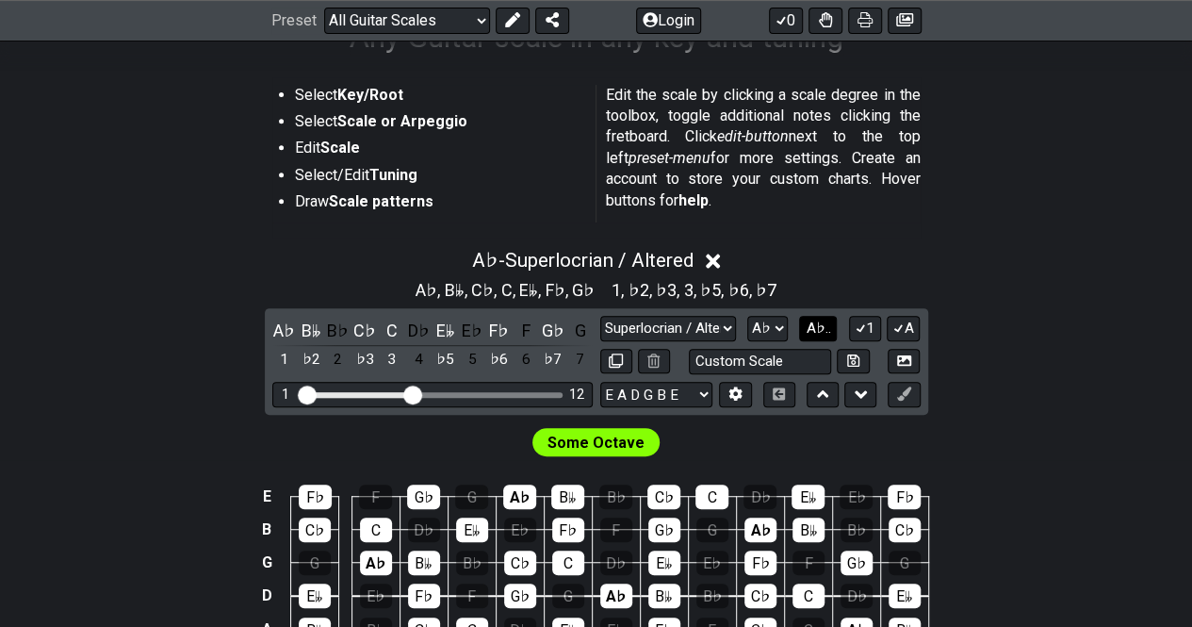
click at [812, 329] on span "A♭.." at bounding box center [818, 327] width 25 height 17
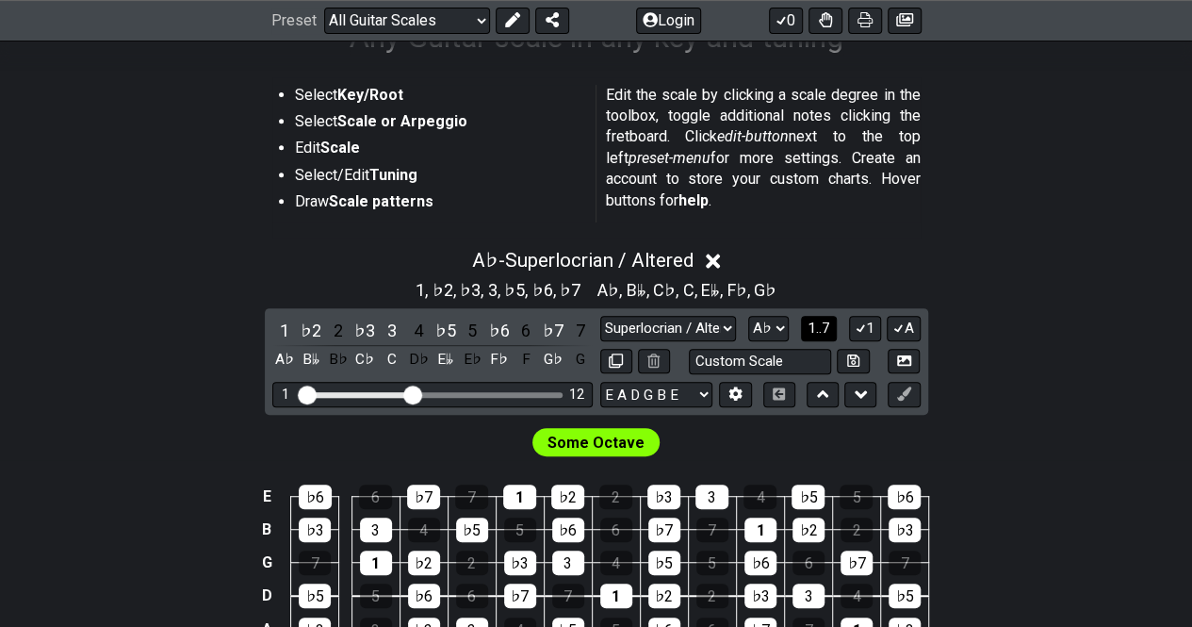
click at [812, 329] on span "1..7" at bounding box center [819, 327] width 23 height 17
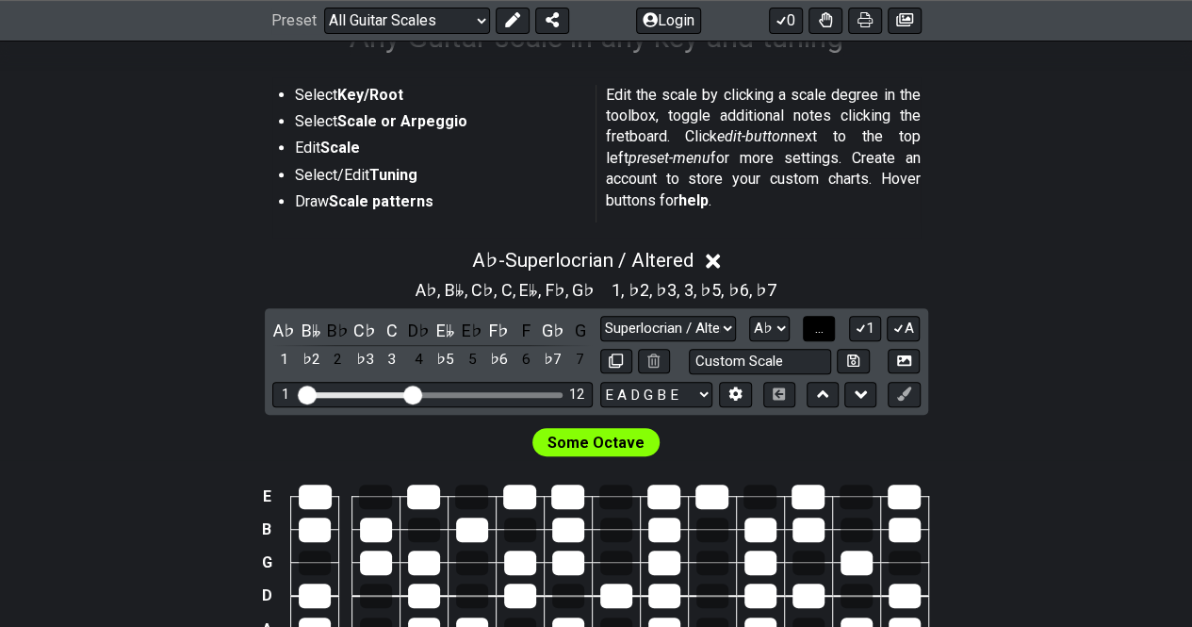
click at [812, 329] on button "..." at bounding box center [819, 328] width 32 height 25
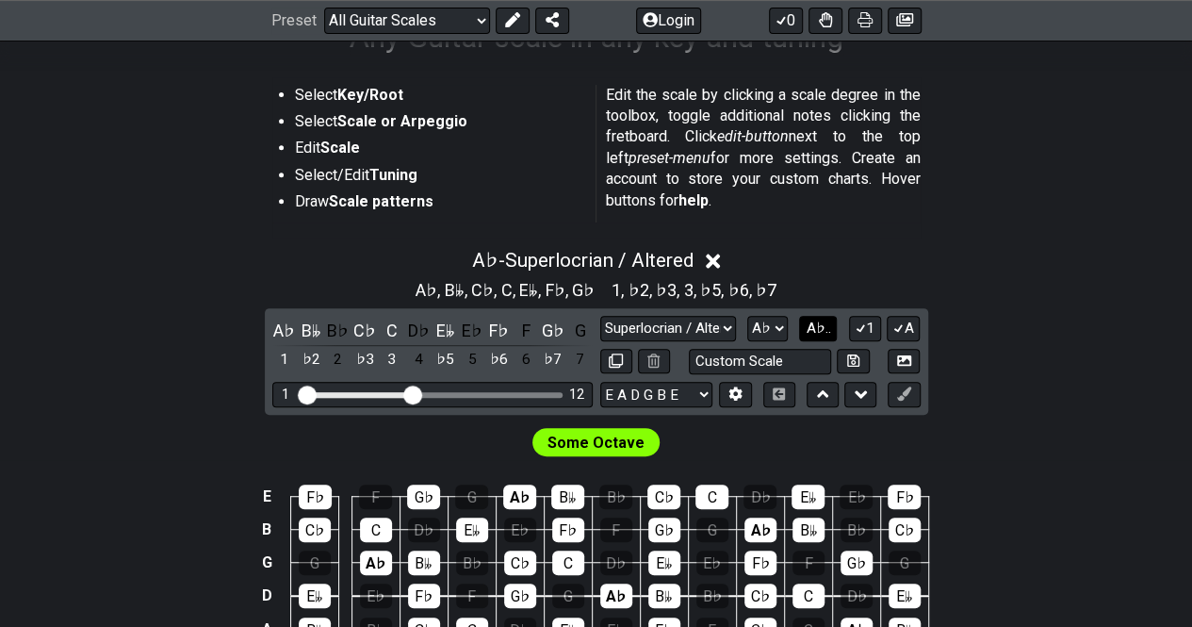
click at [825, 329] on span "A♭.." at bounding box center [818, 327] width 25 height 17
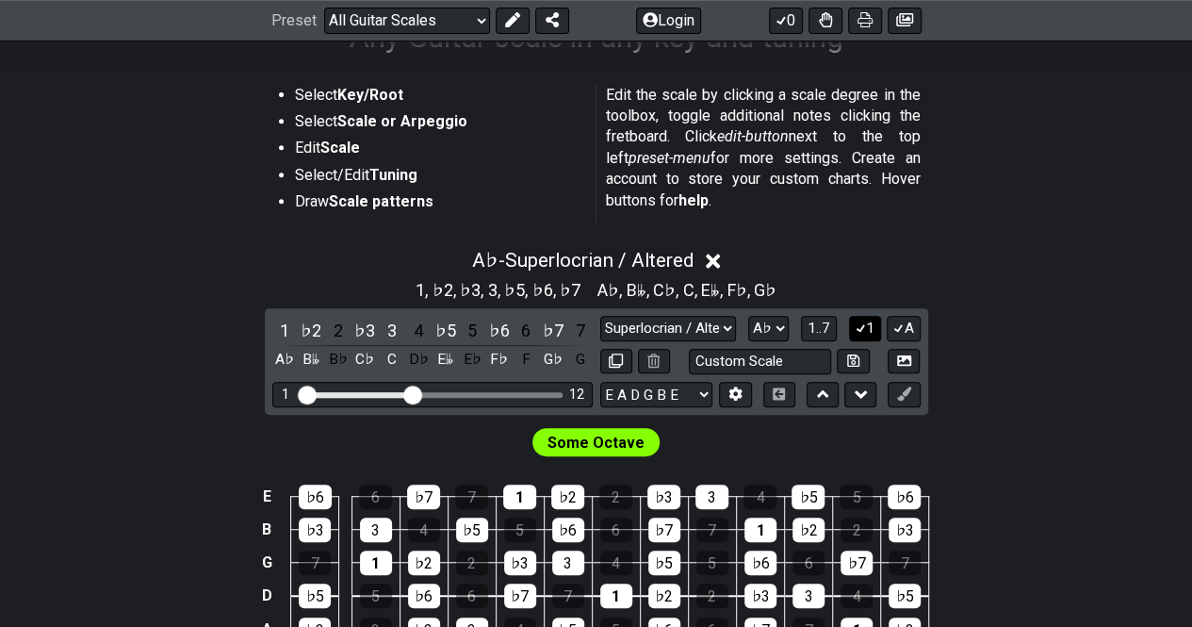
click at [861, 331] on icon at bounding box center [861, 328] width 10 height 8
click at [861, 331] on icon at bounding box center [861, 327] width 8 height 8
click at [773, 333] on select "A♭ A A♯ B♭ B C C♯ D♭ D D♯ E♭ E F F♯ G♭ G G♯" at bounding box center [768, 328] width 41 height 25
click at [775, 331] on select "A♭ A A♯ B♭ B C C♯ D♭ D D♯ E♭ E F F♯ G♭ G G♯" at bounding box center [768, 328] width 41 height 25
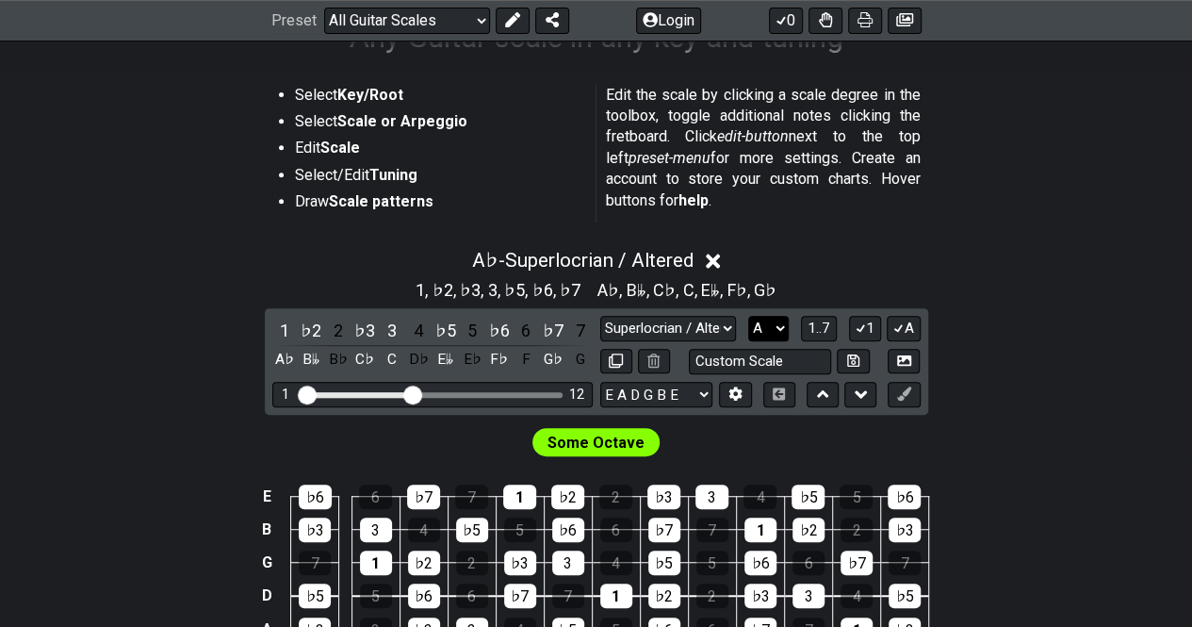
click at [748, 316] on select "A♭ A A♯ B♭ B C C♯ D♭ D D♯ E♭ E F F♯ G♭ G G♯" at bounding box center [768, 328] width 41 height 25
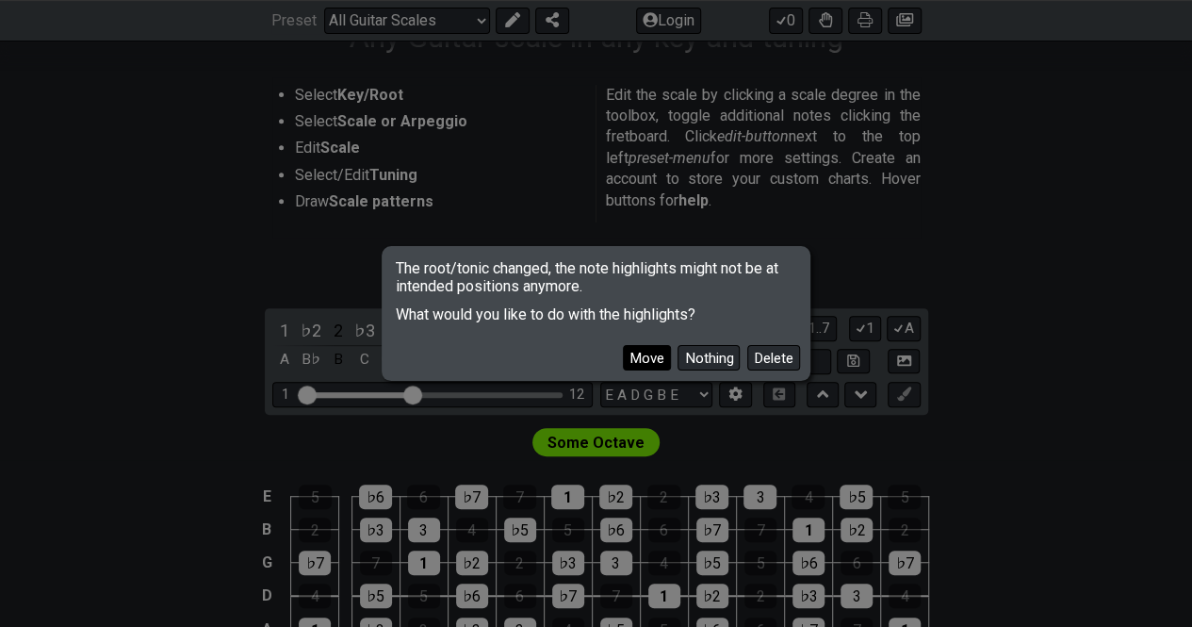
click at [654, 356] on button "Move" at bounding box center [647, 357] width 48 height 25
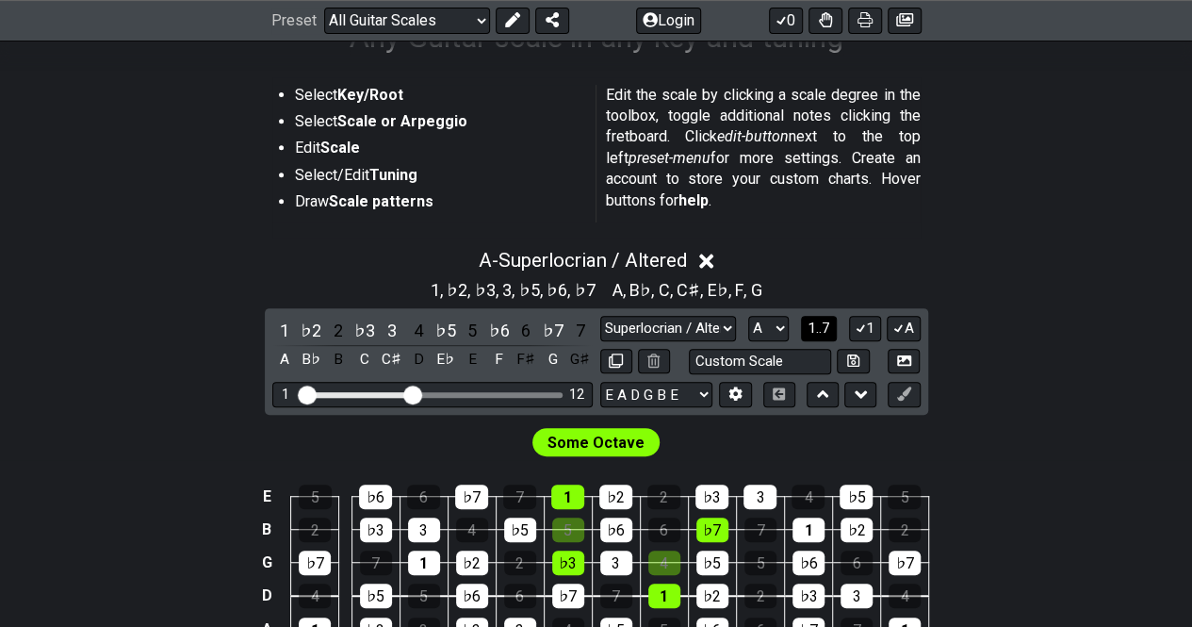
click at [822, 329] on span "1..7" at bounding box center [819, 327] width 23 height 17
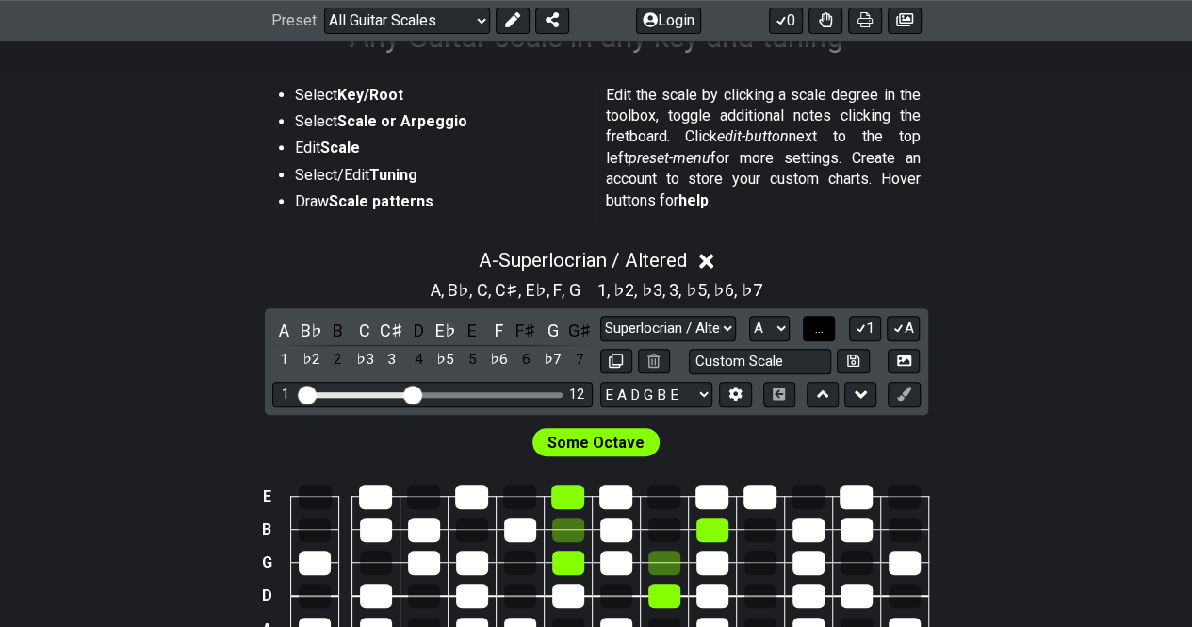
click at [822, 329] on span "..." at bounding box center [819, 327] width 8 height 17
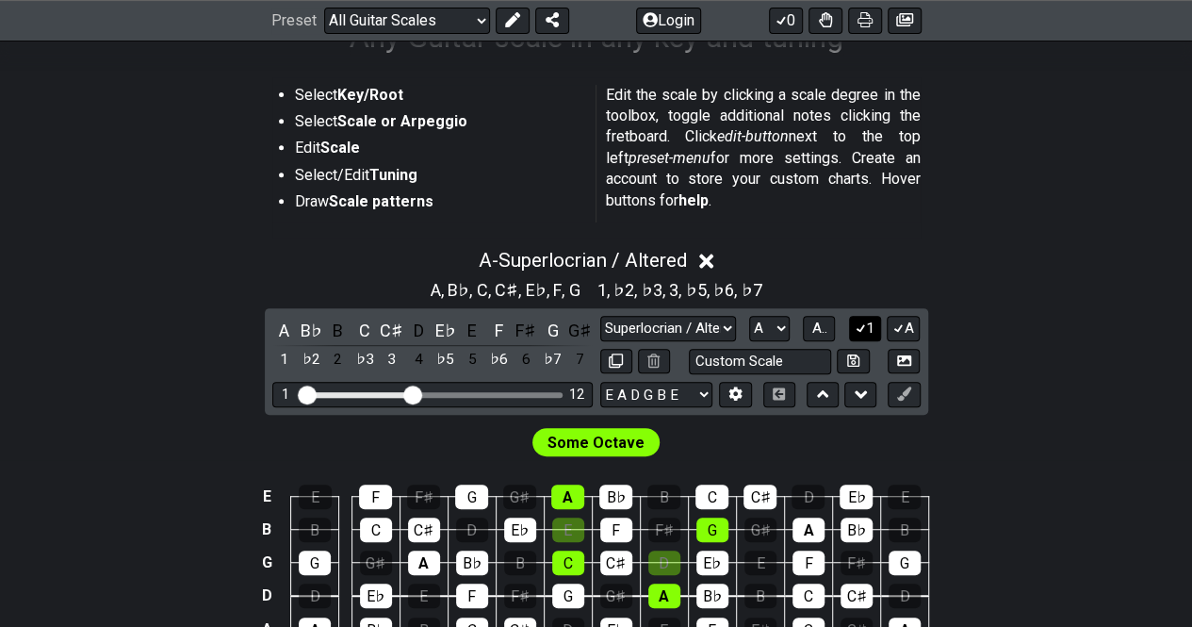
click at [869, 332] on button "1" at bounding box center [865, 328] width 32 height 25
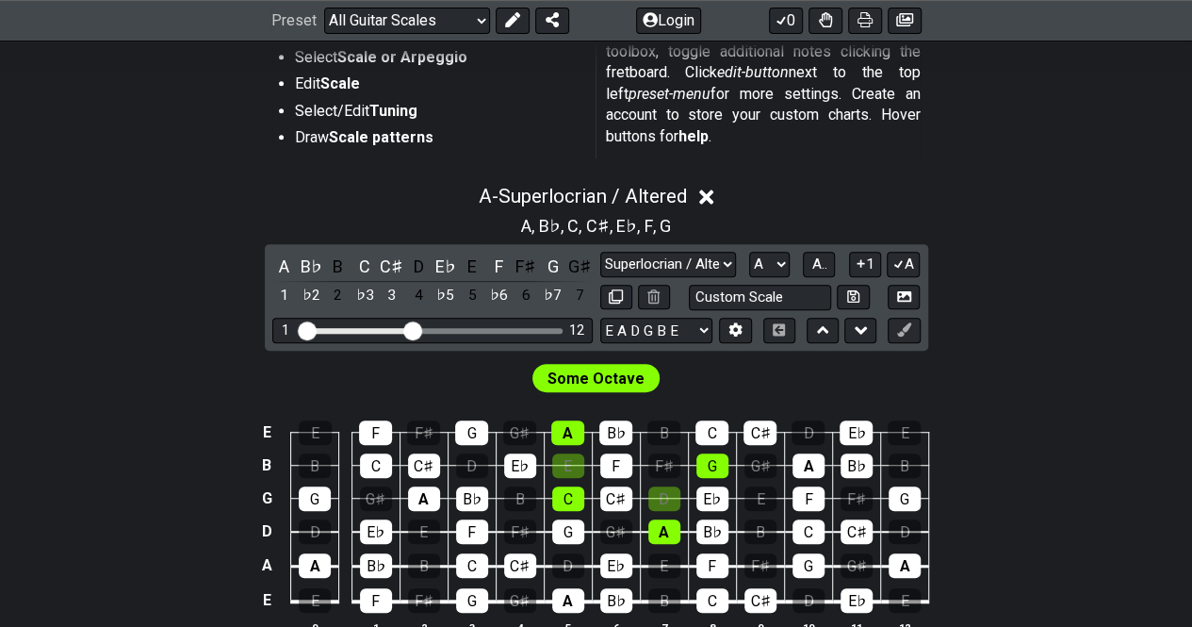
scroll to position [435, 0]
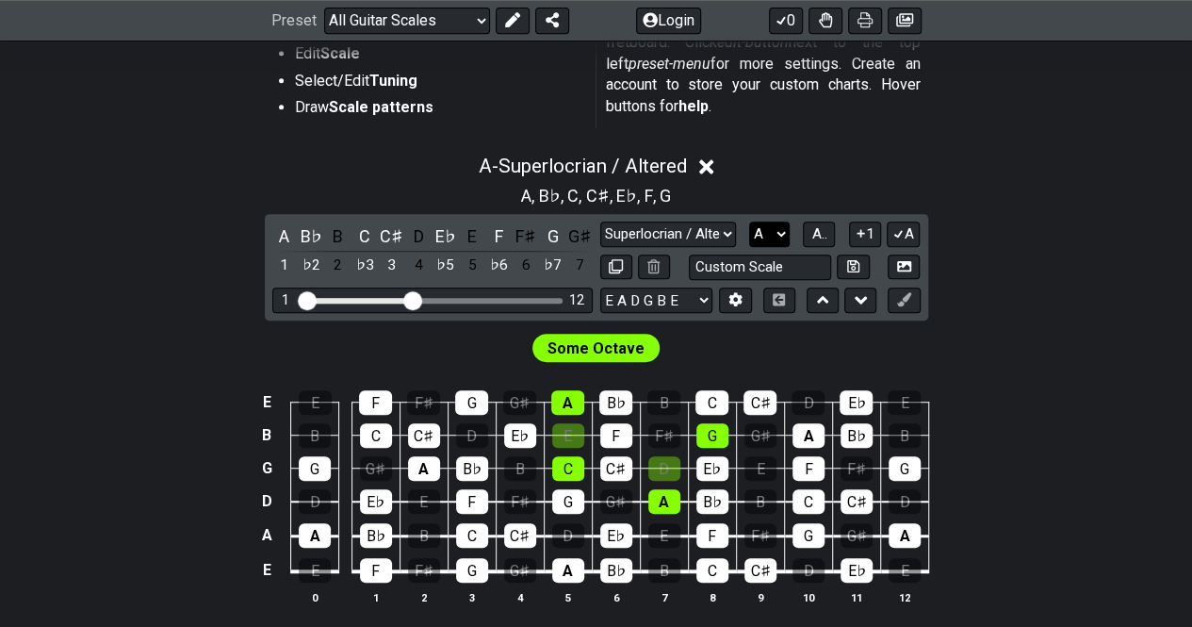
click at [784, 235] on select "A♭ A A♯ B♭ B C C♯ D♭ D D♯ E♭ E F F♯ G♭ G G♯" at bounding box center [769, 233] width 41 height 25
click at [749, 221] on select "A♭ A A♯ B♭ B C C♯ D♭ D D♯ E♭ E F F♯ G♭ G G♯" at bounding box center [769, 233] width 41 height 25
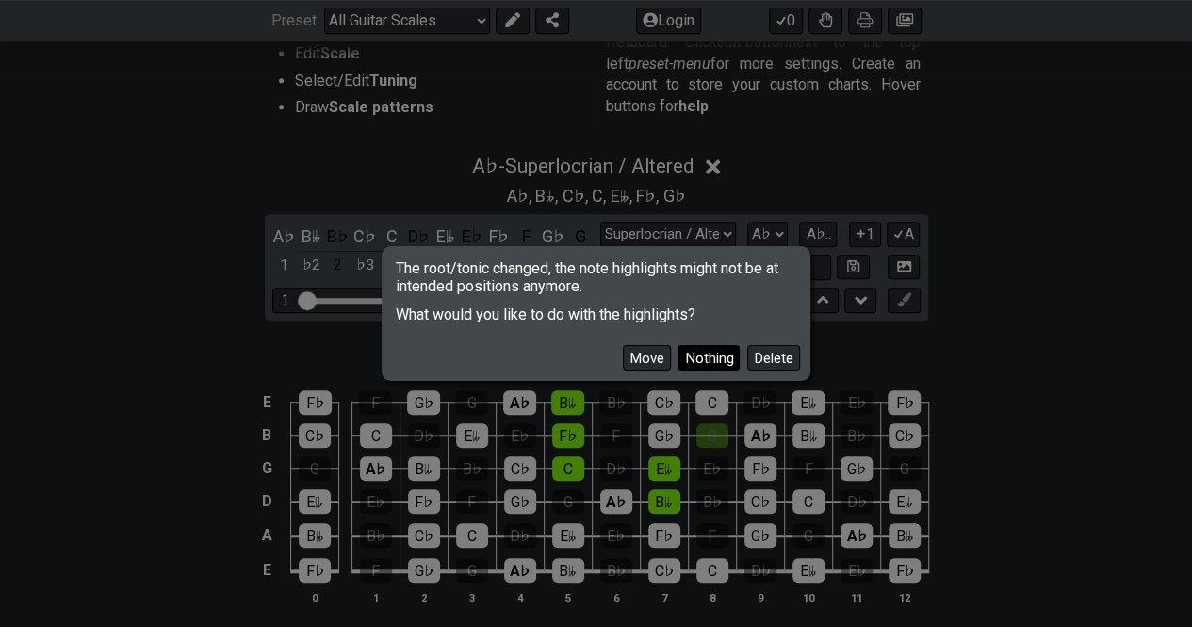
click at [721, 359] on button "Nothing" at bounding box center [709, 357] width 62 height 25
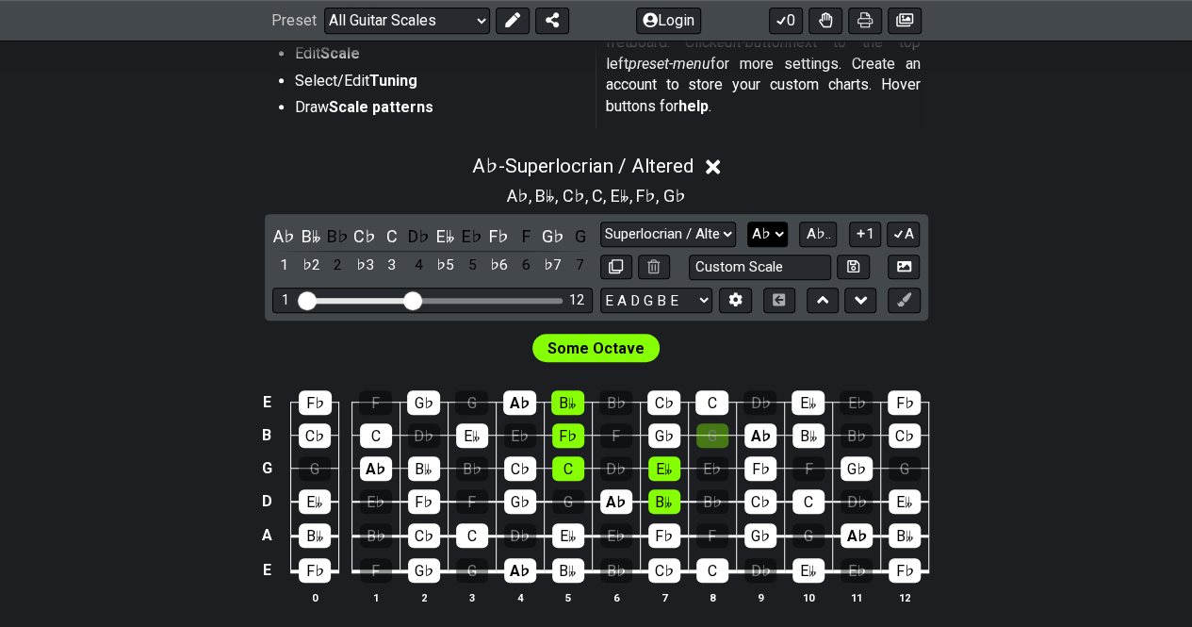
drag, startPoint x: 778, startPoint y: 231, endPoint x: 777, endPoint y: 242, distance: 11.5
click at [778, 231] on select "A♭ A A♯ B♭ B C C♯ D♭ D D♯ E♭ E F F♯ G♭ G G♯" at bounding box center [767, 233] width 41 height 25
click at [749, 221] on select "A♭ A A♯ B♭ B C C♯ D♭ D D♯ E♭ E F F♯ G♭ G G♯" at bounding box center [767, 233] width 41 height 25
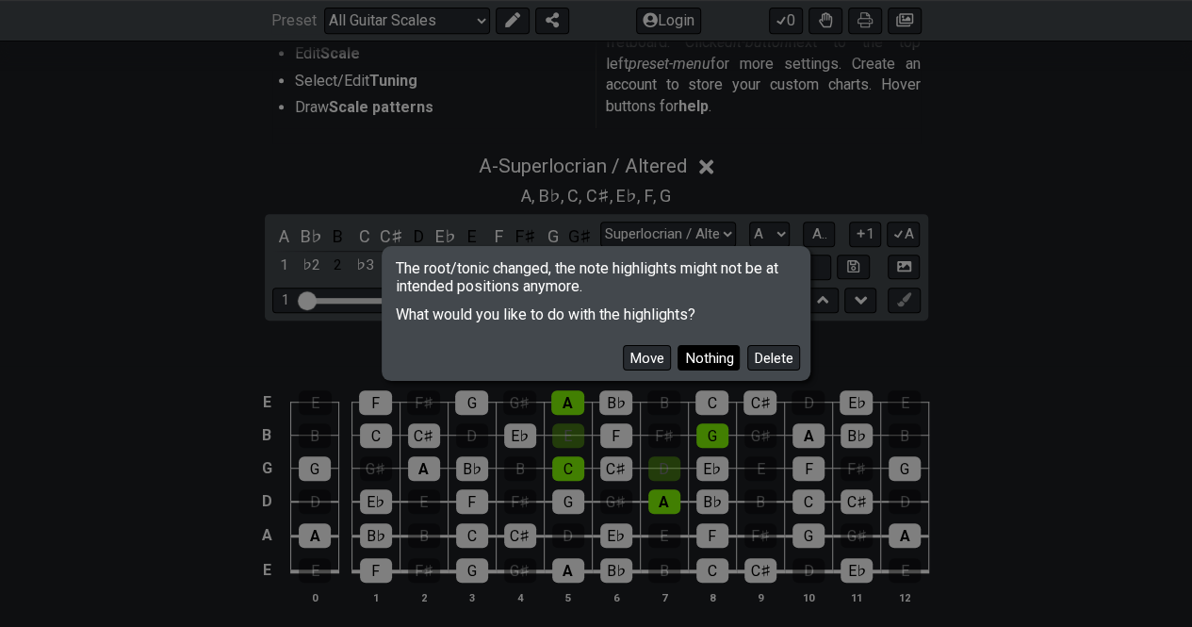
click at [715, 355] on button "Nothing" at bounding box center [709, 357] width 62 height 25
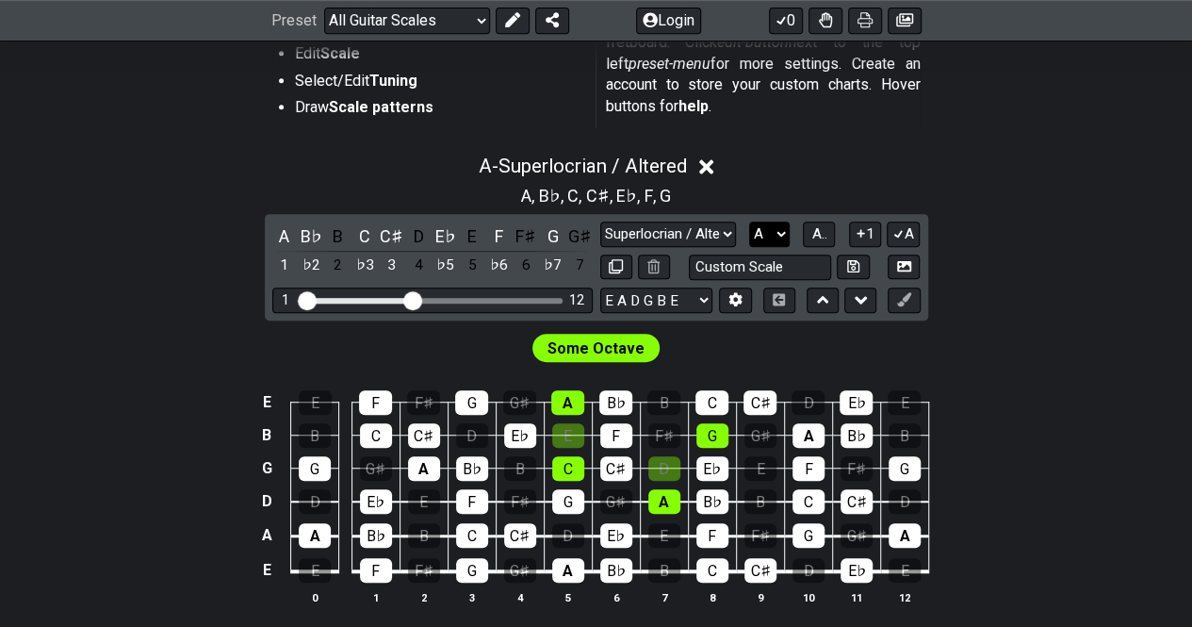
click at [777, 235] on select "A♭ A A♯ B♭ B C C♯ D♭ D D♯ E♭ E F F♯ G♭ G G♯" at bounding box center [769, 233] width 41 height 25
click at [749, 221] on select "A♭ A A♯ B♭ B C C♯ D♭ D D♯ E♭ E F F♯ G♭ G G♯" at bounding box center [769, 233] width 41 height 25
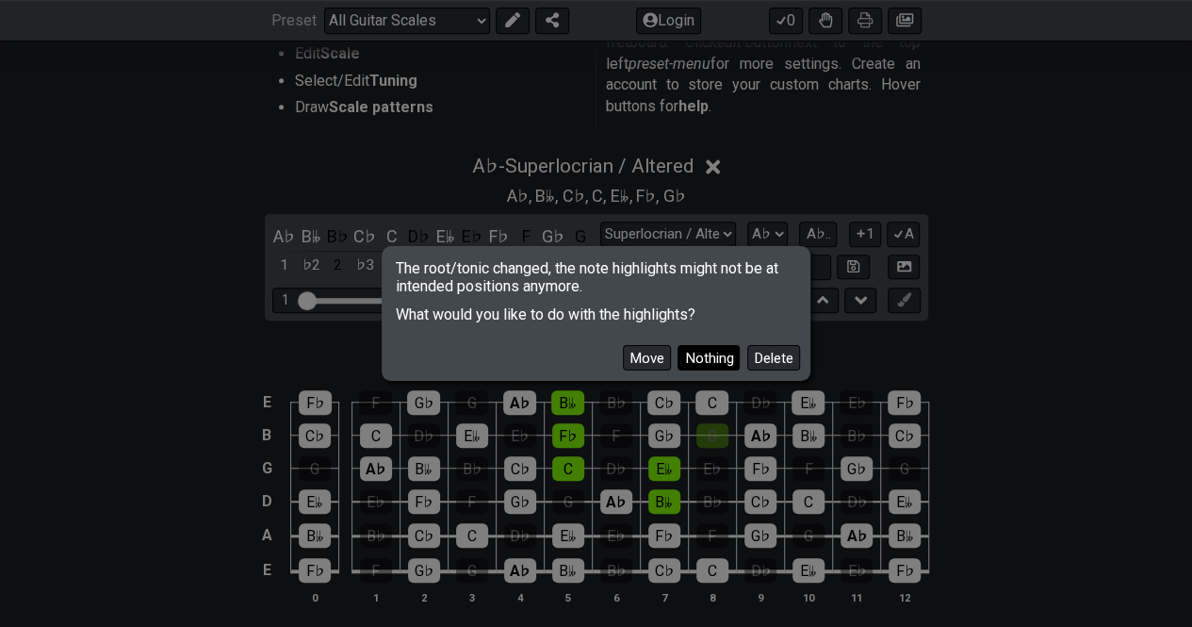
click at [703, 357] on button "Nothing" at bounding box center [709, 357] width 62 height 25
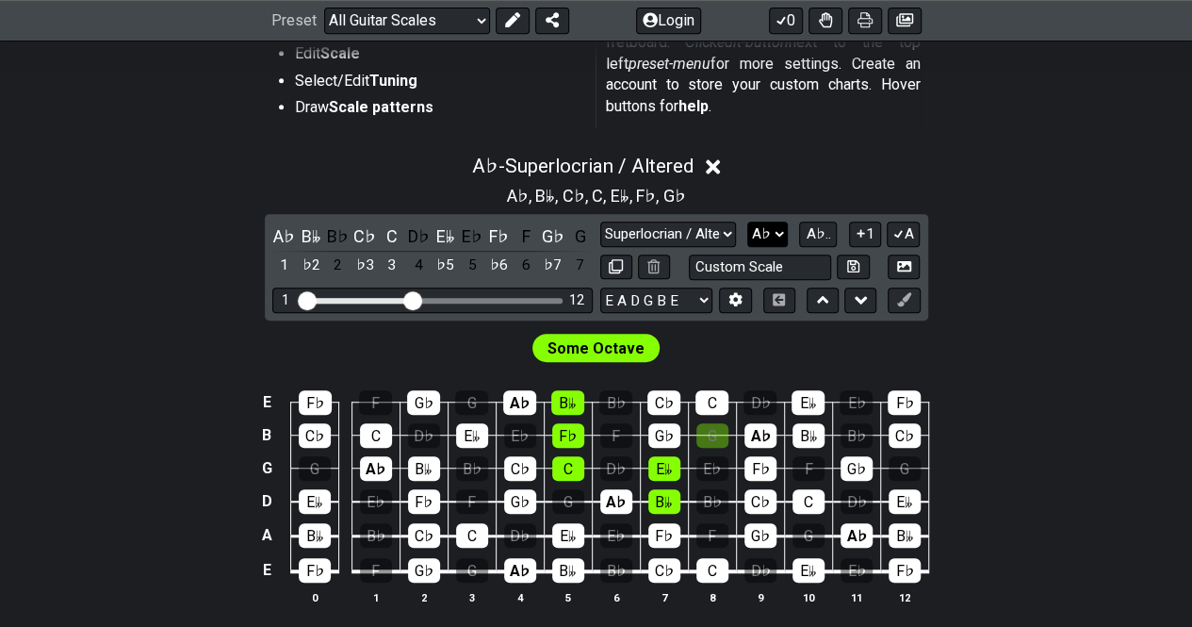
click at [773, 231] on select "A♭ A A♯ B♭ B C C♯ D♭ D D♯ E♭ E F F♯ G♭ G G♯" at bounding box center [767, 233] width 41 height 25
click at [748, 221] on select "A♭ A A♯ B♭ B C C♯ D♭ D D♯ E♭ E F F♯ G♭ G G♯" at bounding box center [767, 233] width 41 height 25
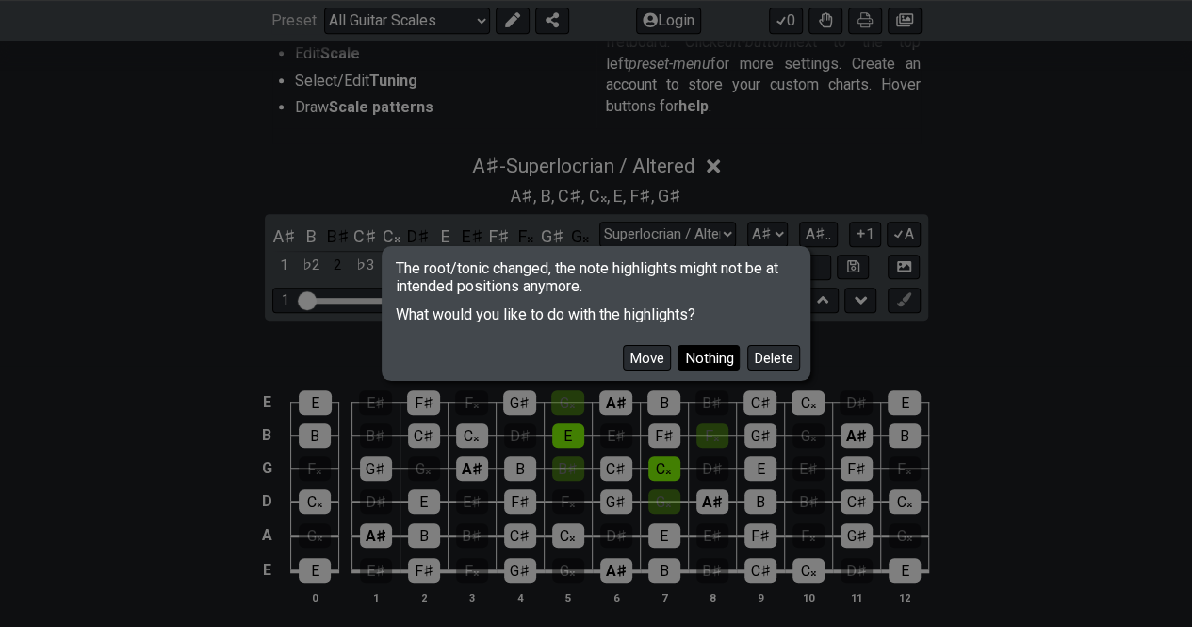
click at [698, 356] on button "Nothing" at bounding box center [709, 357] width 62 height 25
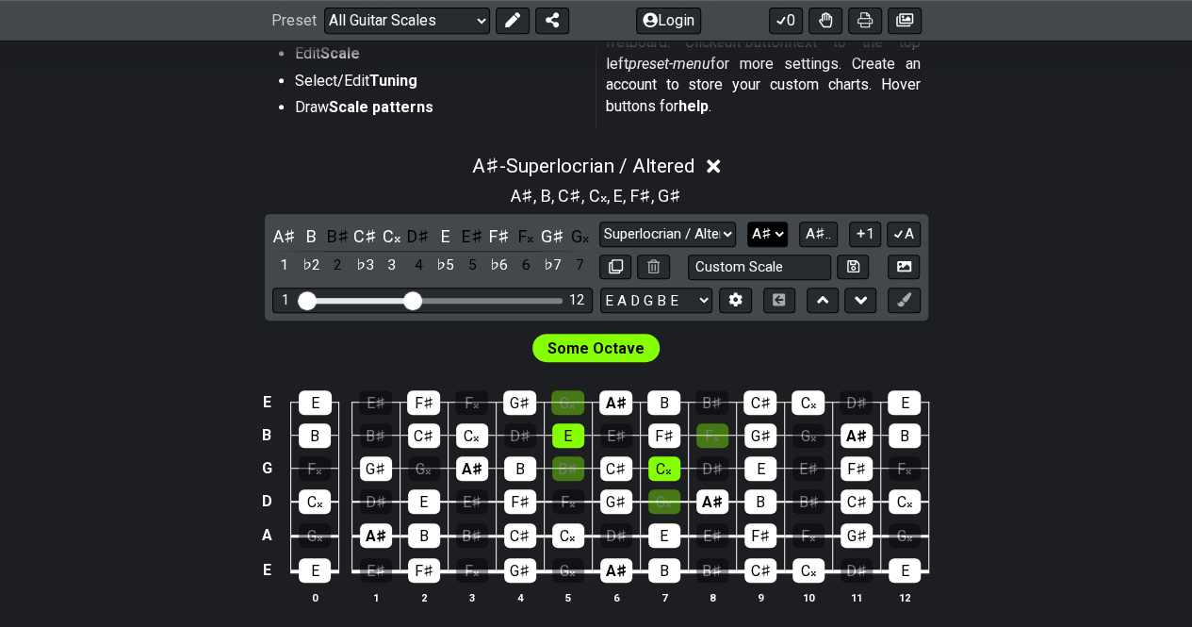
click at [777, 235] on select "A♭ A A♯ B♭ B C C♯ D♭ D D♯ E♭ E F F♯ G♭ G G♯" at bounding box center [767, 233] width 41 height 25
click at [747, 221] on select "A♭ A A♯ B♭ B C C♯ D♭ D D♯ E♭ E F F♯ G♭ G G♯" at bounding box center [767, 233] width 41 height 25
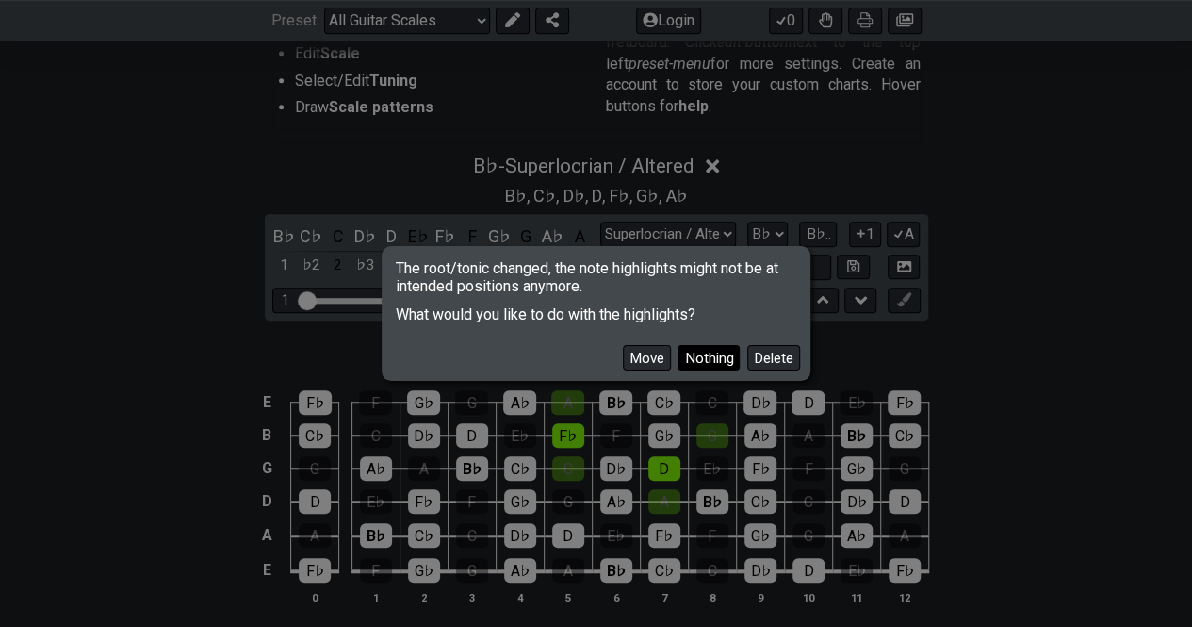
click at [718, 361] on button "Nothing" at bounding box center [709, 357] width 62 height 25
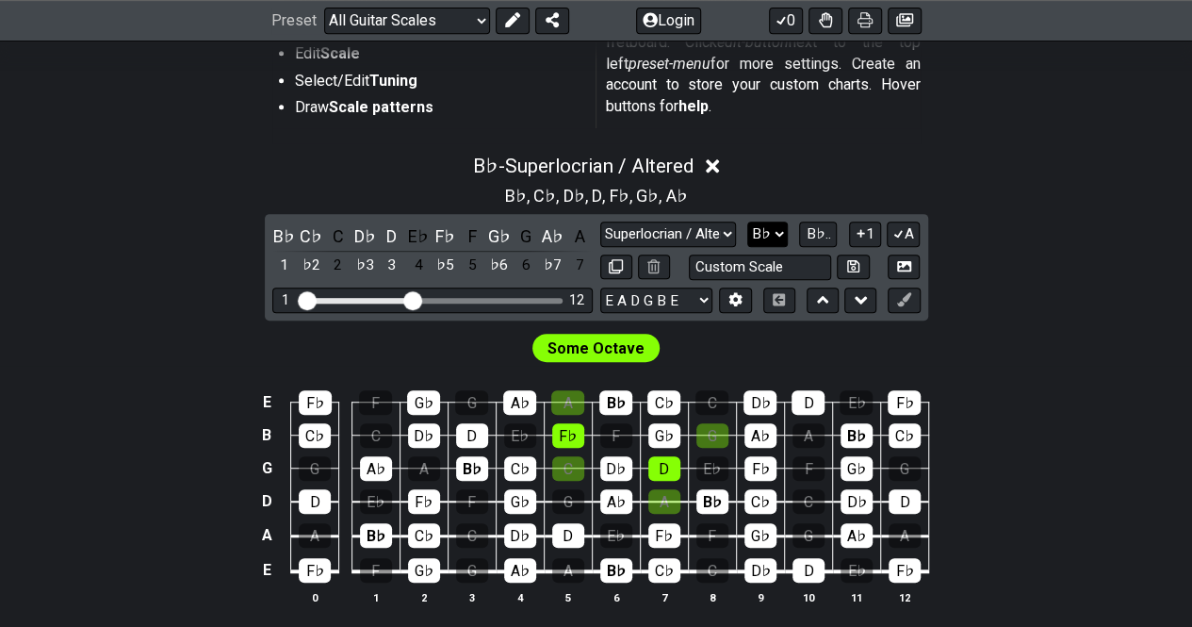
click at [773, 237] on select "A♭ A A♯ B♭ B C C♯ D♭ D D♯ E♭ E F F♯ G♭ G G♯" at bounding box center [767, 233] width 41 height 25
click at [749, 221] on select "A♭ A A♯ B♭ B C C♯ D♭ D D♯ E♭ E F F♯ G♭ G G♯" at bounding box center [767, 233] width 41 height 25
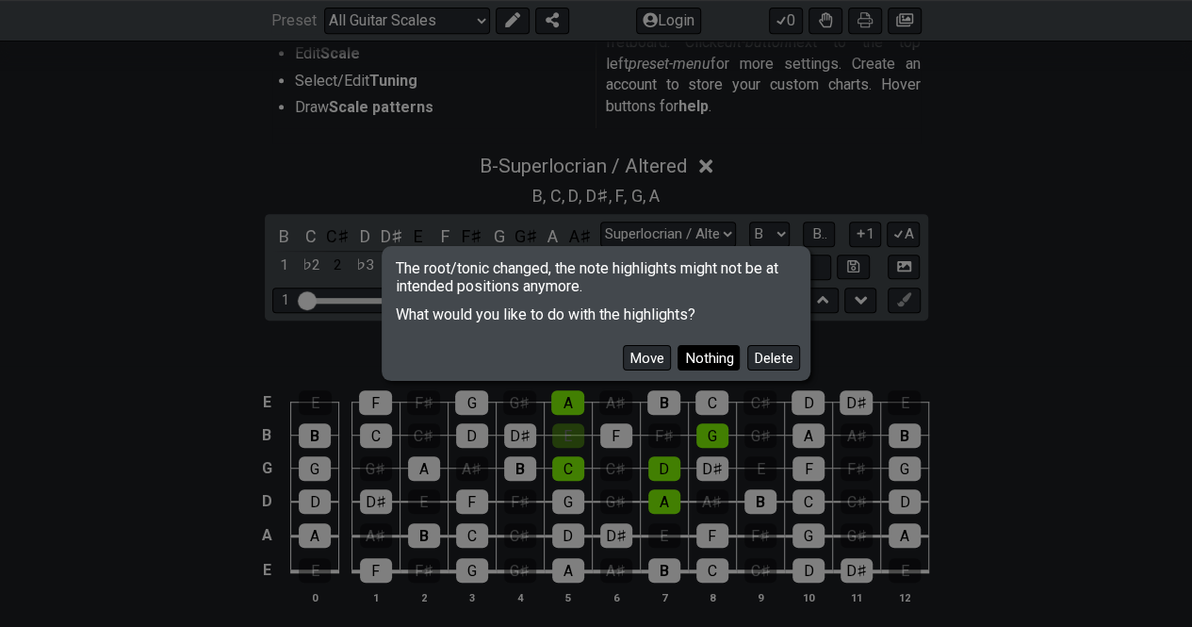
click at [704, 365] on button "Nothing" at bounding box center [709, 357] width 62 height 25
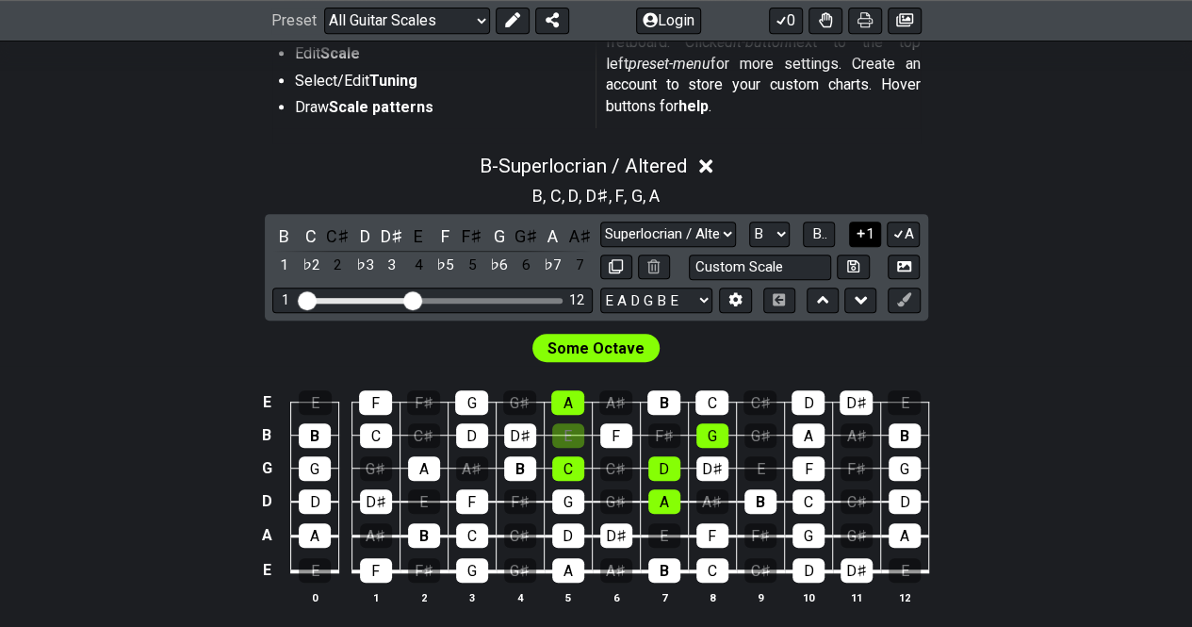
click at [858, 233] on icon at bounding box center [861, 233] width 8 height 8
click at [788, 228] on select "A♭ A A♯ B♭ B C C♯ D♭ D D♯ E♭ E F F♯ G♭ G G♯" at bounding box center [769, 233] width 41 height 25
click at [749, 221] on select "A♭ A A♯ B♭ B C C♯ D♭ D D♯ E♭ E F F♯ G♭ G G♯" at bounding box center [769, 233] width 41 height 25
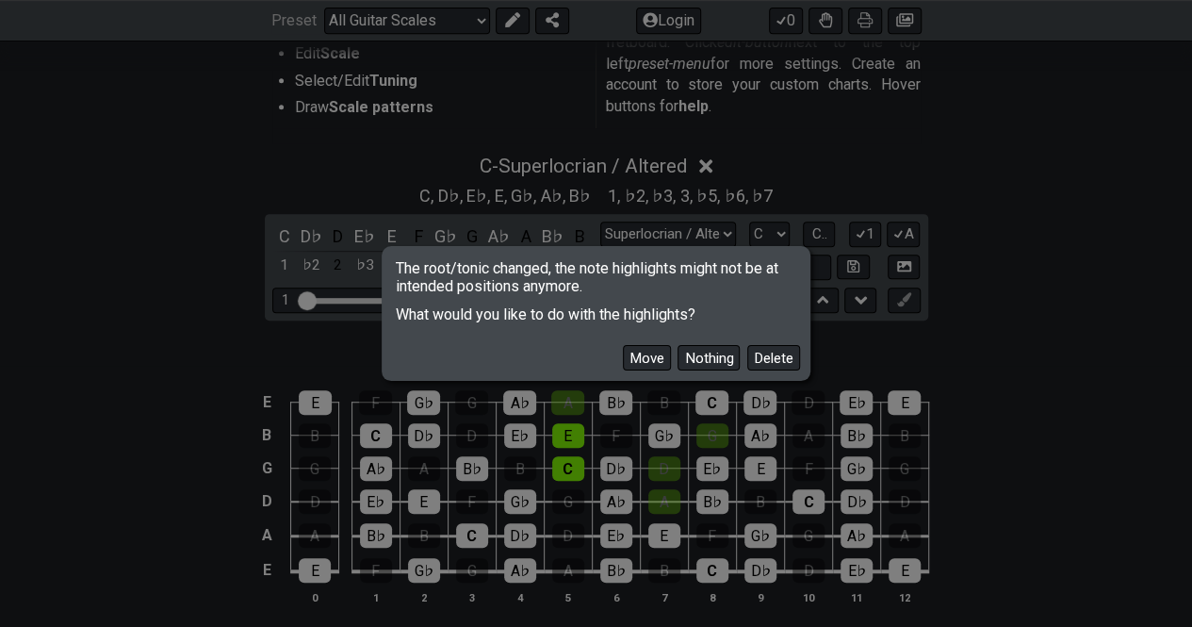
click at [712, 363] on button "Nothing" at bounding box center [709, 357] width 62 height 25
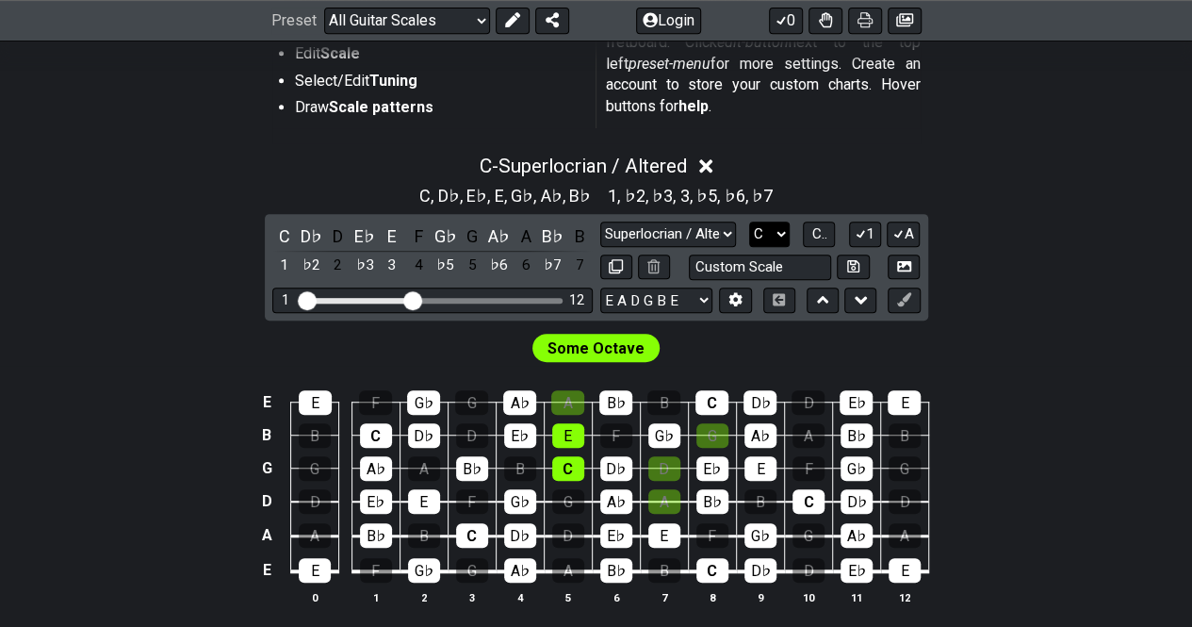
click at [780, 242] on select "A♭ A A♯ B♭ B C C♯ D♭ D D♯ E♭ E F F♯ G♭ G G♯" at bounding box center [769, 233] width 41 height 25
click at [749, 221] on select "A♭ A A♯ B♭ B C C♯ D♭ D D♯ E♭ E F F♯ G♭ G G♯" at bounding box center [769, 233] width 41 height 25
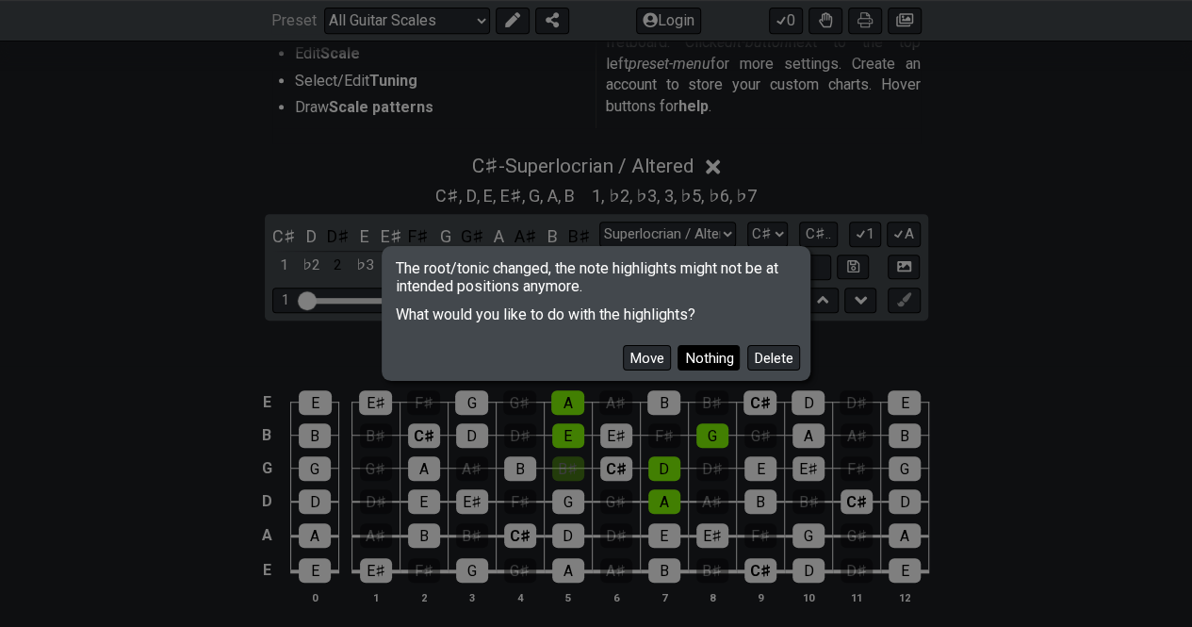
click at [712, 357] on button "Nothing" at bounding box center [709, 357] width 62 height 25
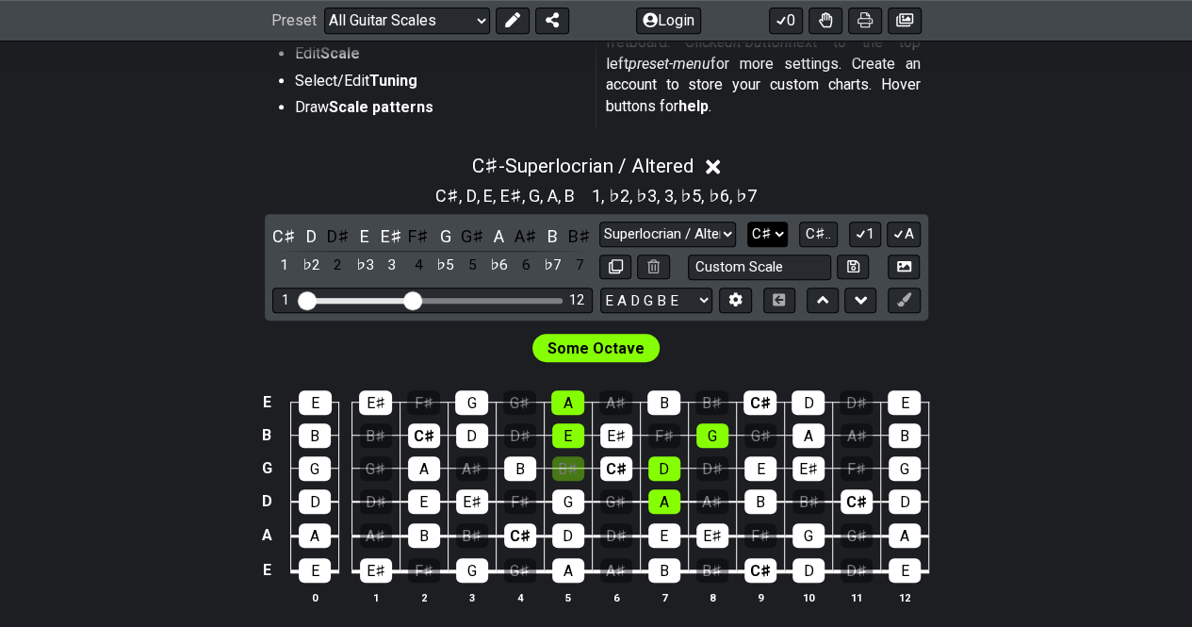
click at [775, 235] on select "A♭ A A♯ B♭ B C C♯ D♭ D D♯ E♭ E F F♯ G♭ G G♯" at bounding box center [767, 233] width 41 height 25
click at [747, 221] on select "A♭ A A♯ B♭ B C C♯ D♭ D D♯ E♭ E F F♯ G♭ G G♯" at bounding box center [767, 233] width 41 height 25
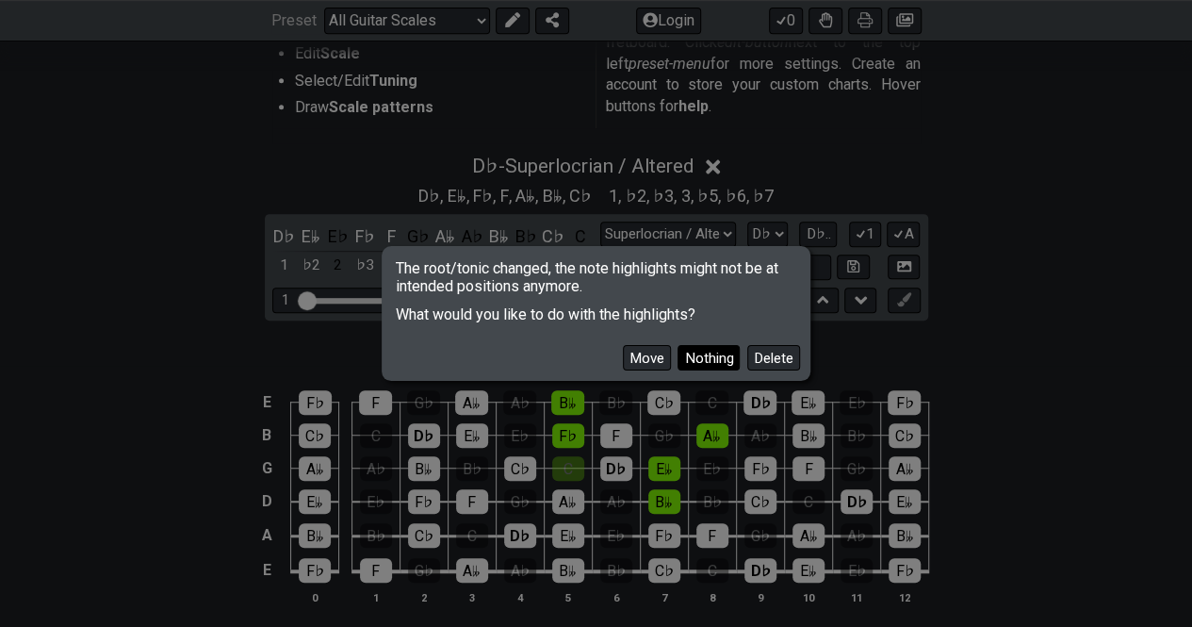
click at [696, 355] on button "Nothing" at bounding box center [709, 357] width 62 height 25
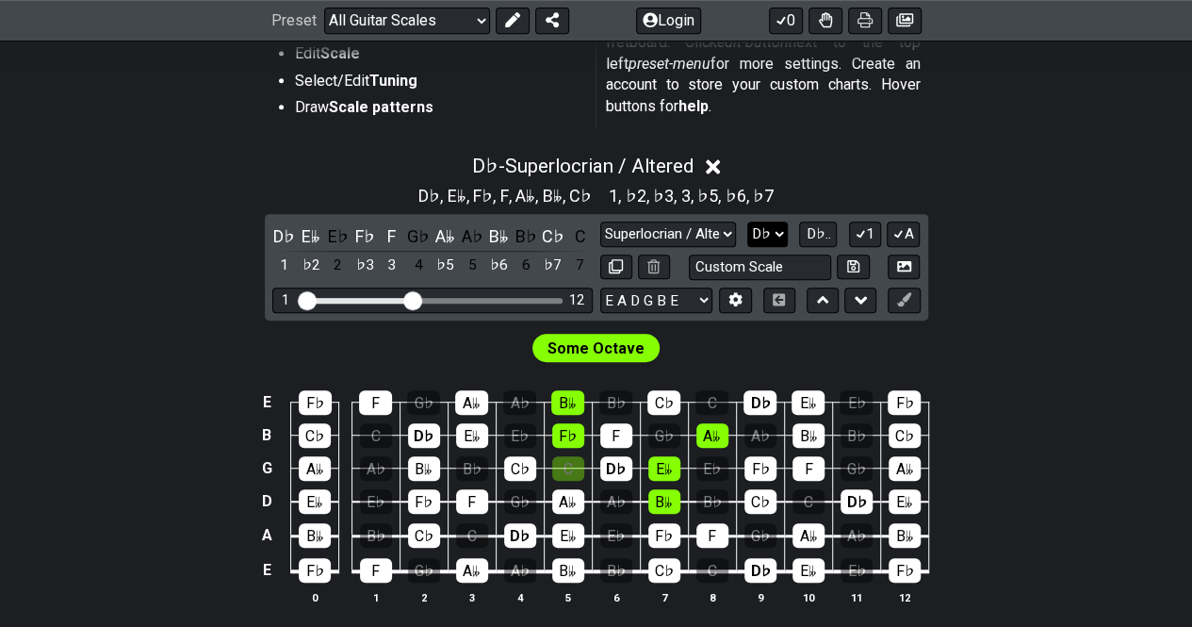
click at [775, 233] on select "A♭ A A♯ B♭ B C C♯ D♭ D D♯ E♭ E F F♯ G♭ G G♯" at bounding box center [767, 233] width 41 height 25
click at [749, 221] on select "A♭ A A♯ B♭ B C C♯ D♭ D D♯ E♭ E F F♯ G♭ G G♯" at bounding box center [767, 233] width 41 height 25
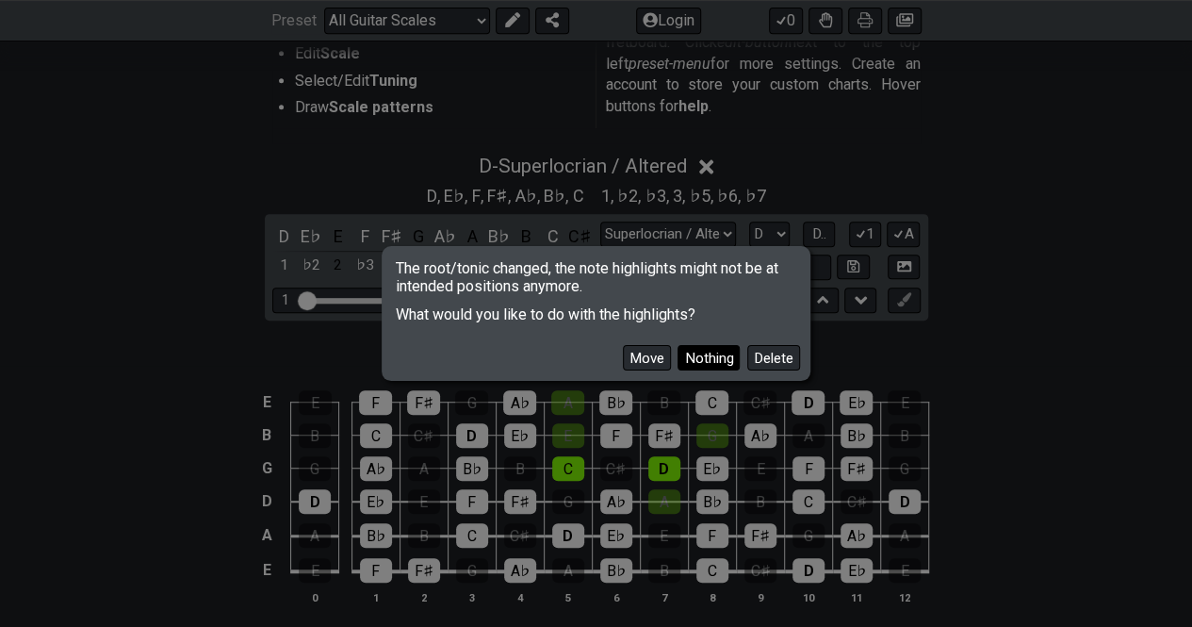
click at [724, 363] on button "Nothing" at bounding box center [709, 357] width 62 height 25
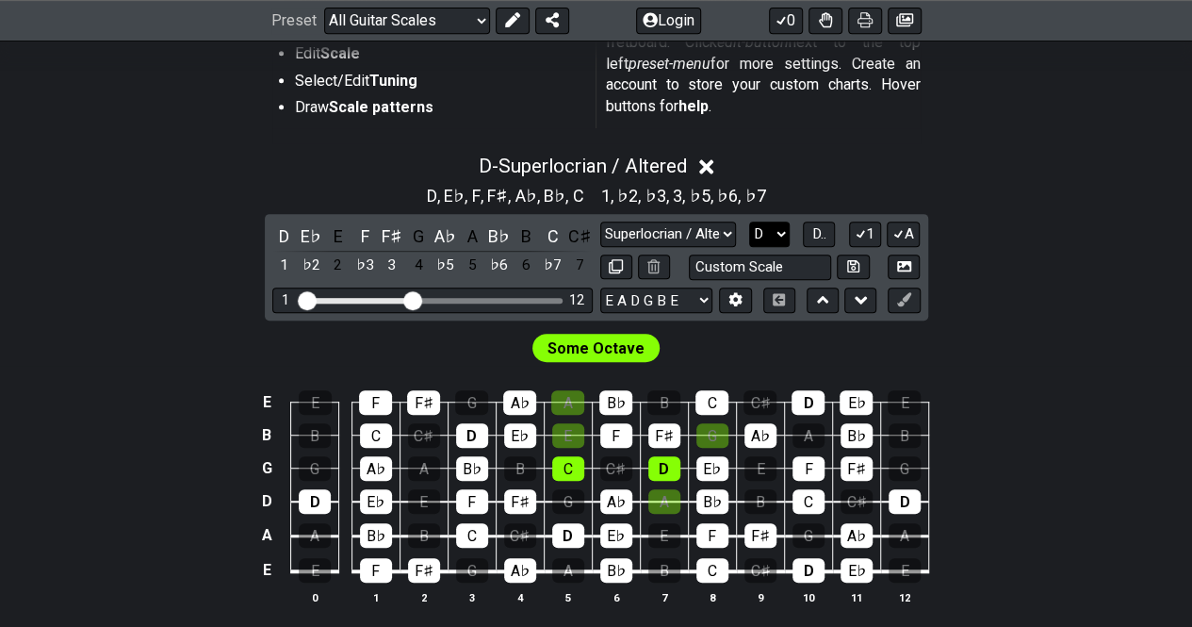
click at [779, 240] on select "A♭ A A♯ B♭ B C C♯ D♭ D D♯ E♭ E F F♯ G♭ G G♯" at bounding box center [769, 233] width 41 height 25
click at [749, 221] on select "A♭ A A♯ B♭ B C C♯ D♭ D D♯ E♭ E F F♯ G♭ G G♯" at bounding box center [769, 233] width 41 height 25
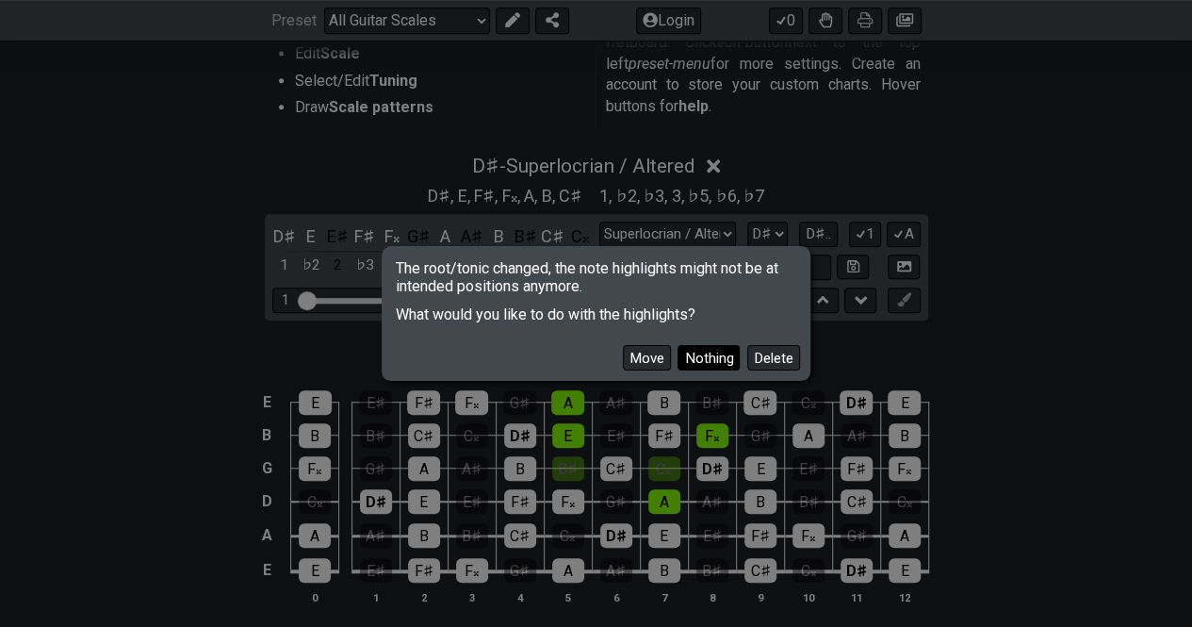
click at [709, 361] on button "Nothing" at bounding box center [709, 357] width 62 height 25
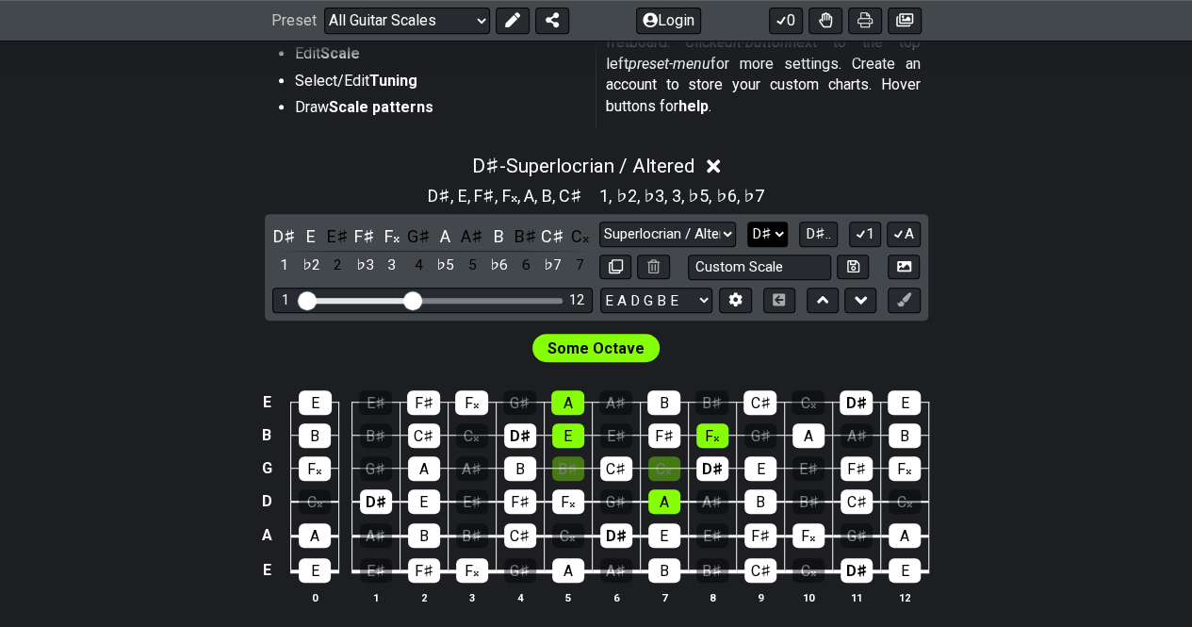
click at [780, 233] on select "A♭ A A♯ B♭ B C C♯ D♭ D D♯ E♭ E F F♯ G♭ G G♯" at bounding box center [767, 233] width 41 height 25
click at [747, 221] on select "A♭ A A♯ B♭ B C C♯ D♭ D D♯ E♭ E F F♯ G♭ G G♯" at bounding box center [767, 233] width 41 height 25
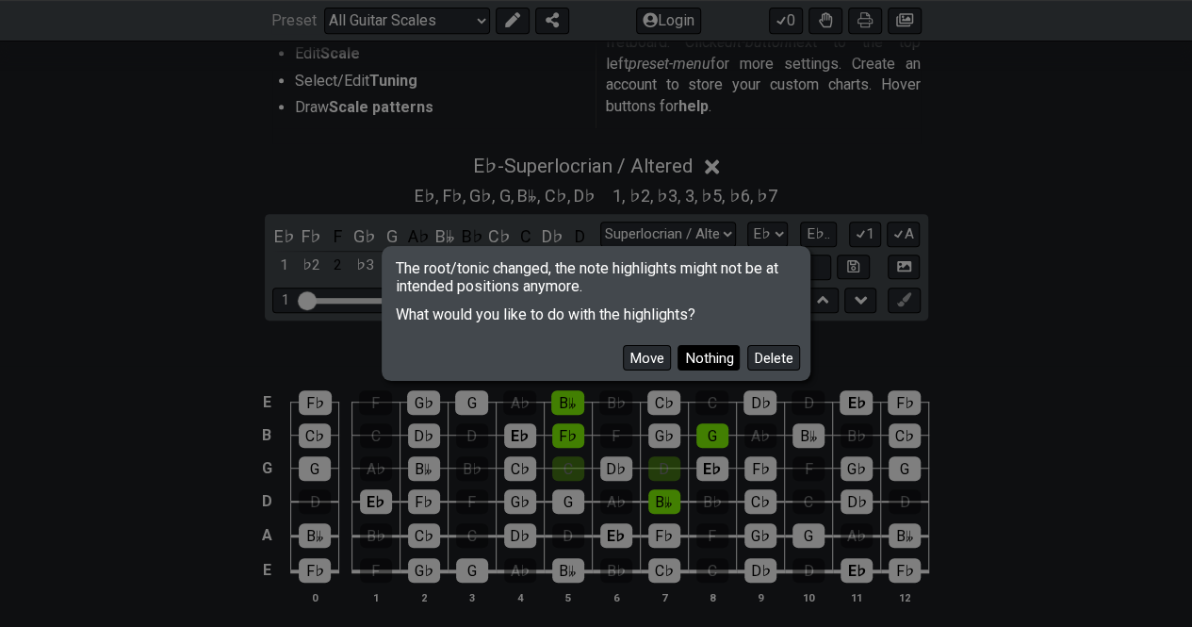
click at [713, 361] on button "Nothing" at bounding box center [709, 357] width 62 height 25
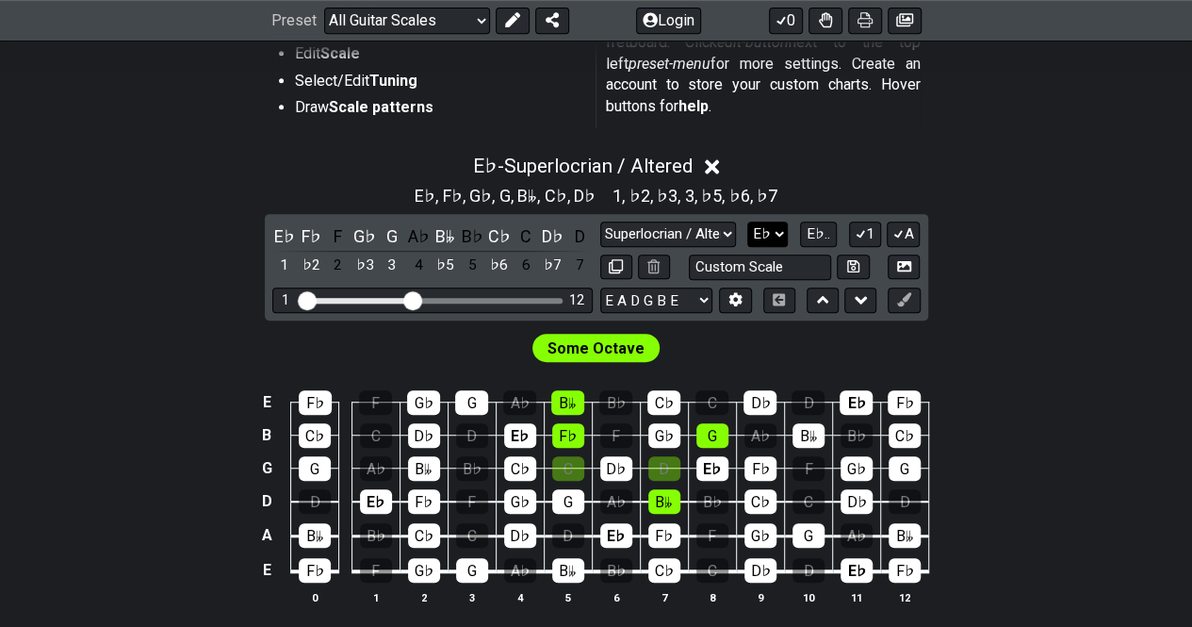
click at [786, 236] on select "A♭ A A♯ B♭ B C C♯ D♭ D D♯ E♭ E F F♯ G♭ G G♯" at bounding box center [767, 233] width 41 height 25
select select "E"
click at [749, 221] on select "A♭ A A♯ B♭ B C C♯ D♭ D D♯ E♭ E F F♯ G♭ G G♯" at bounding box center [767, 233] width 41 height 25
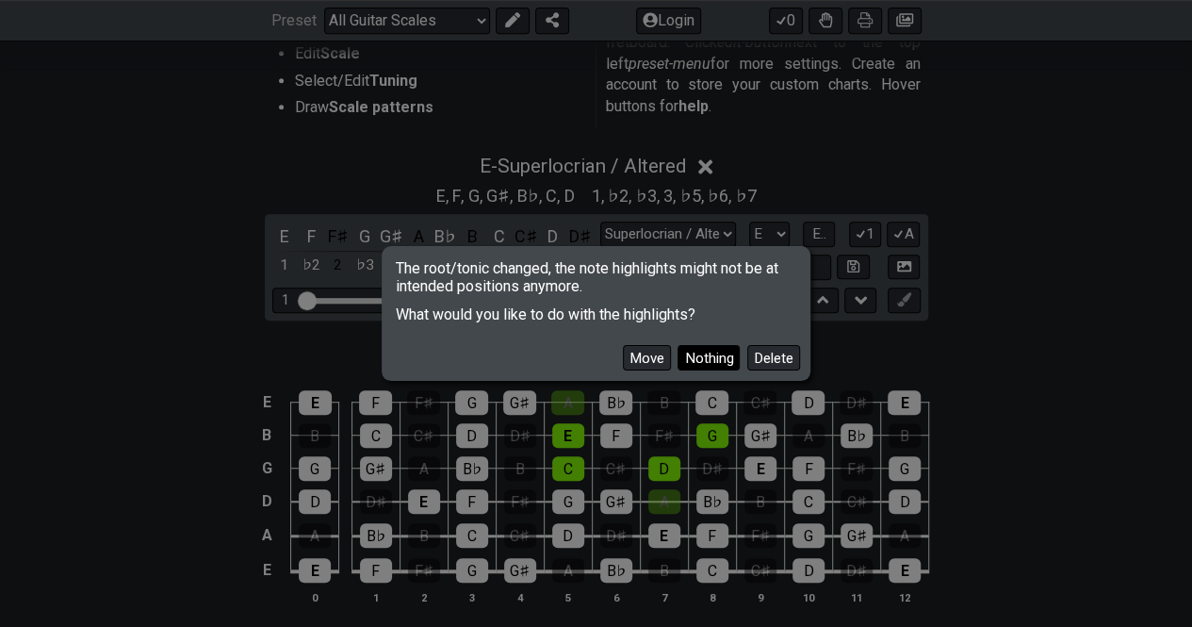
click at [705, 353] on button "Nothing" at bounding box center [709, 357] width 62 height 25
